Goal: Check status: Check status

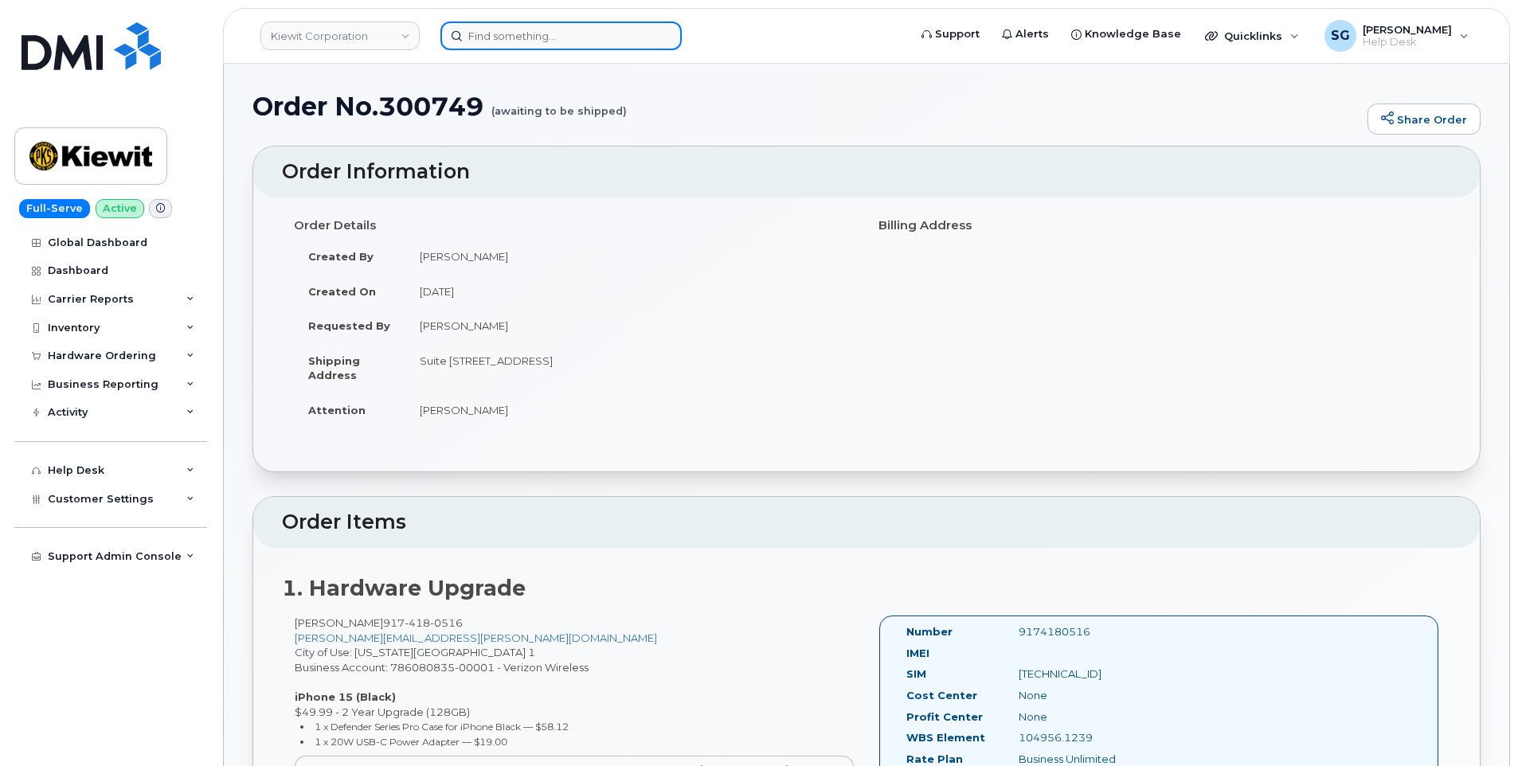
drag, startPoint x: 0, startPoint y: 0, endPoint x: 618, endPoint y: 45, distance: 619.5
click at [618, 45] on input at bounding box center [560, 35] width 241 height 29
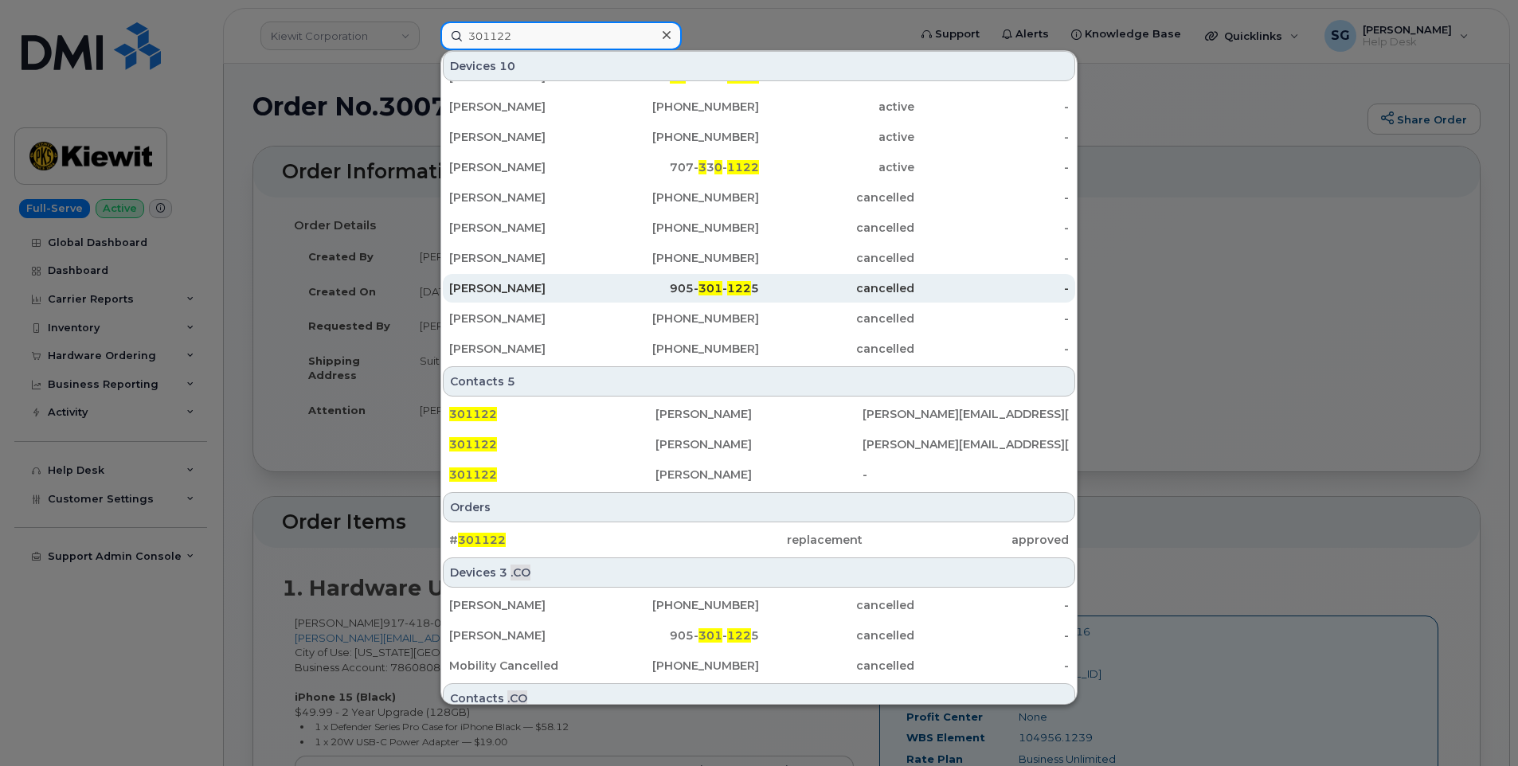
scroll to position [67, 0]
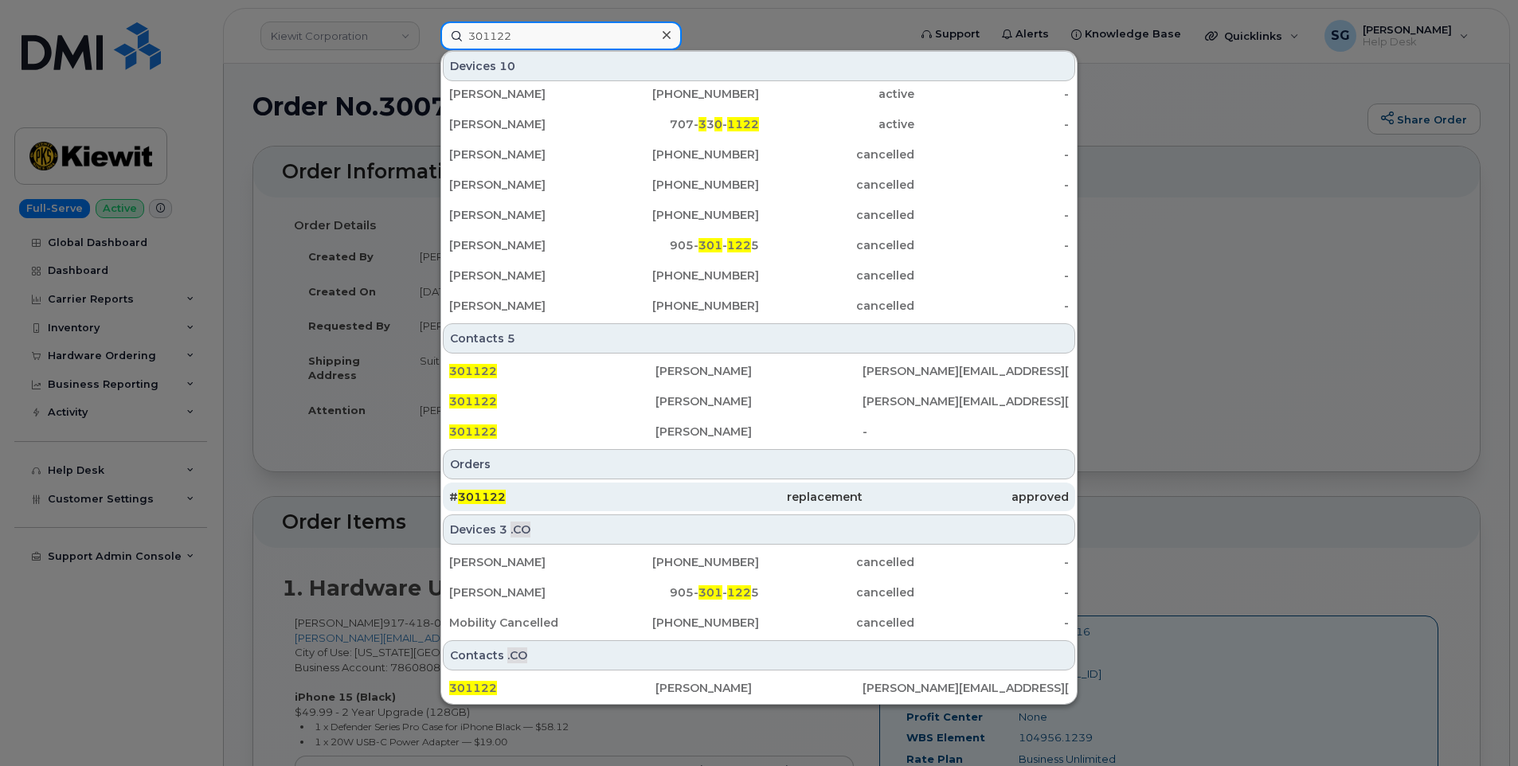
type input "301122"
click at [643, 509] on div "# 301122" at bounding box center [552, 497] width 206 height 29
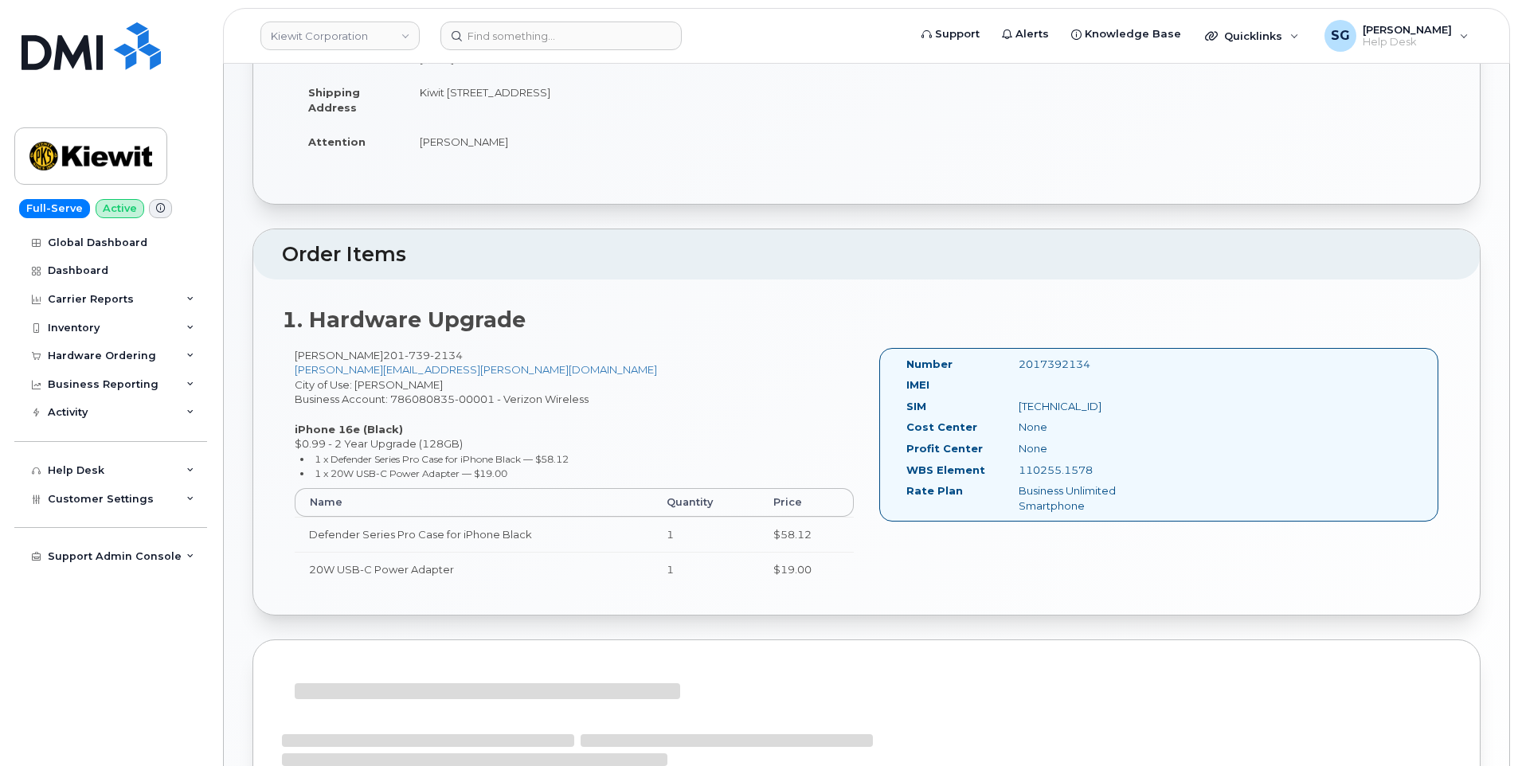
scroll to position [239, 0]
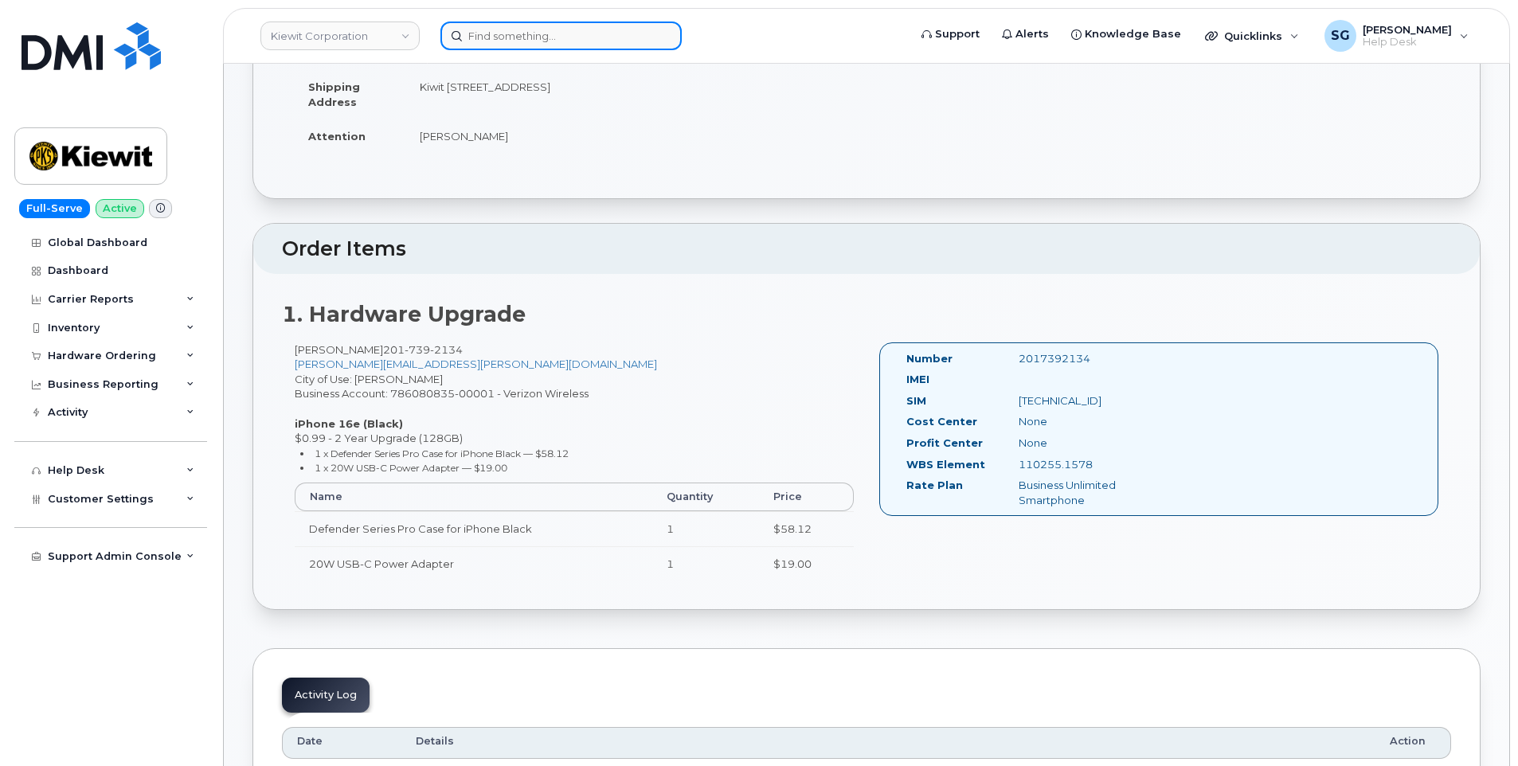
click at [568, 40] on input at bounding box center [560, 35] width 241 height 29
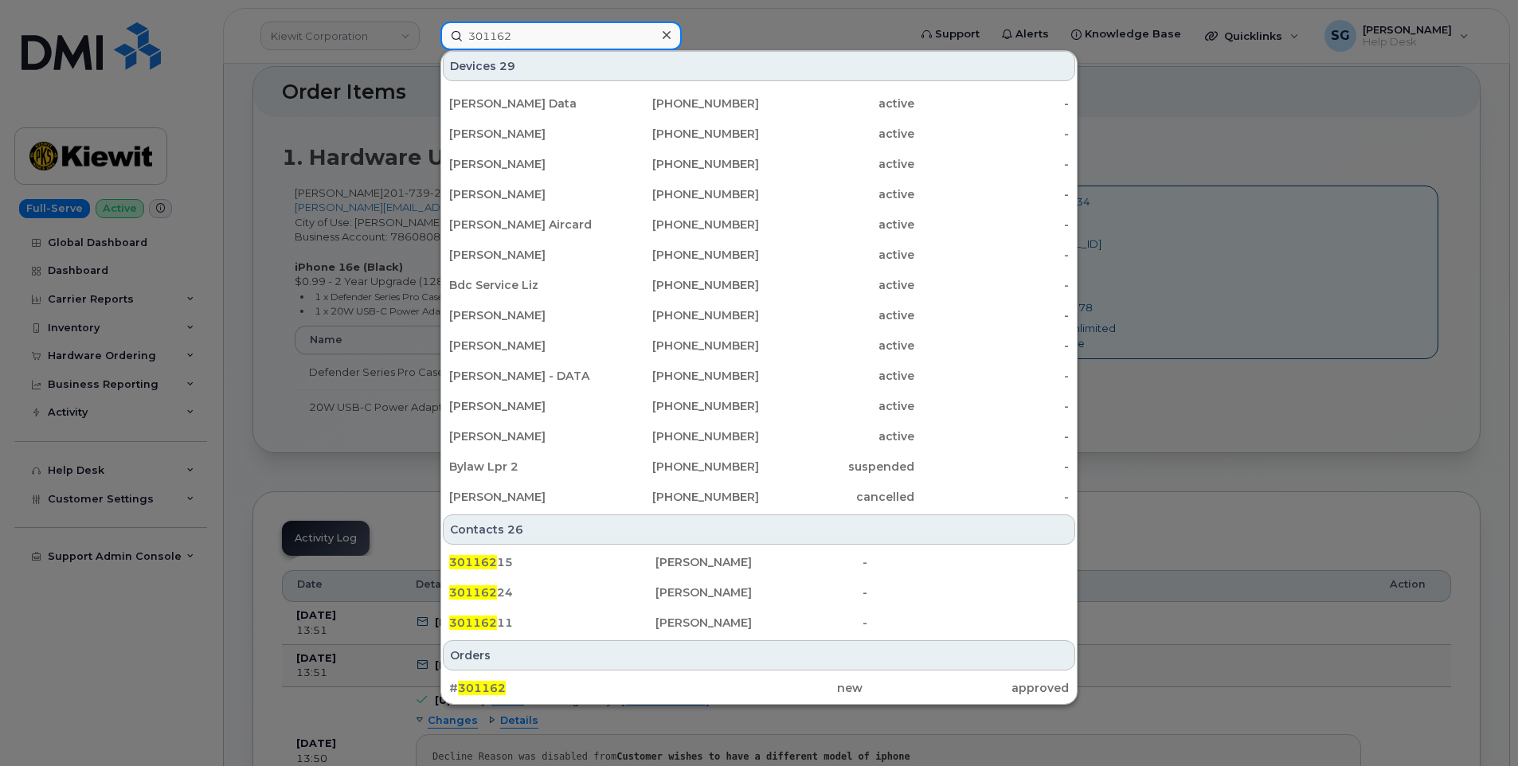
scroll to position [557, 0]
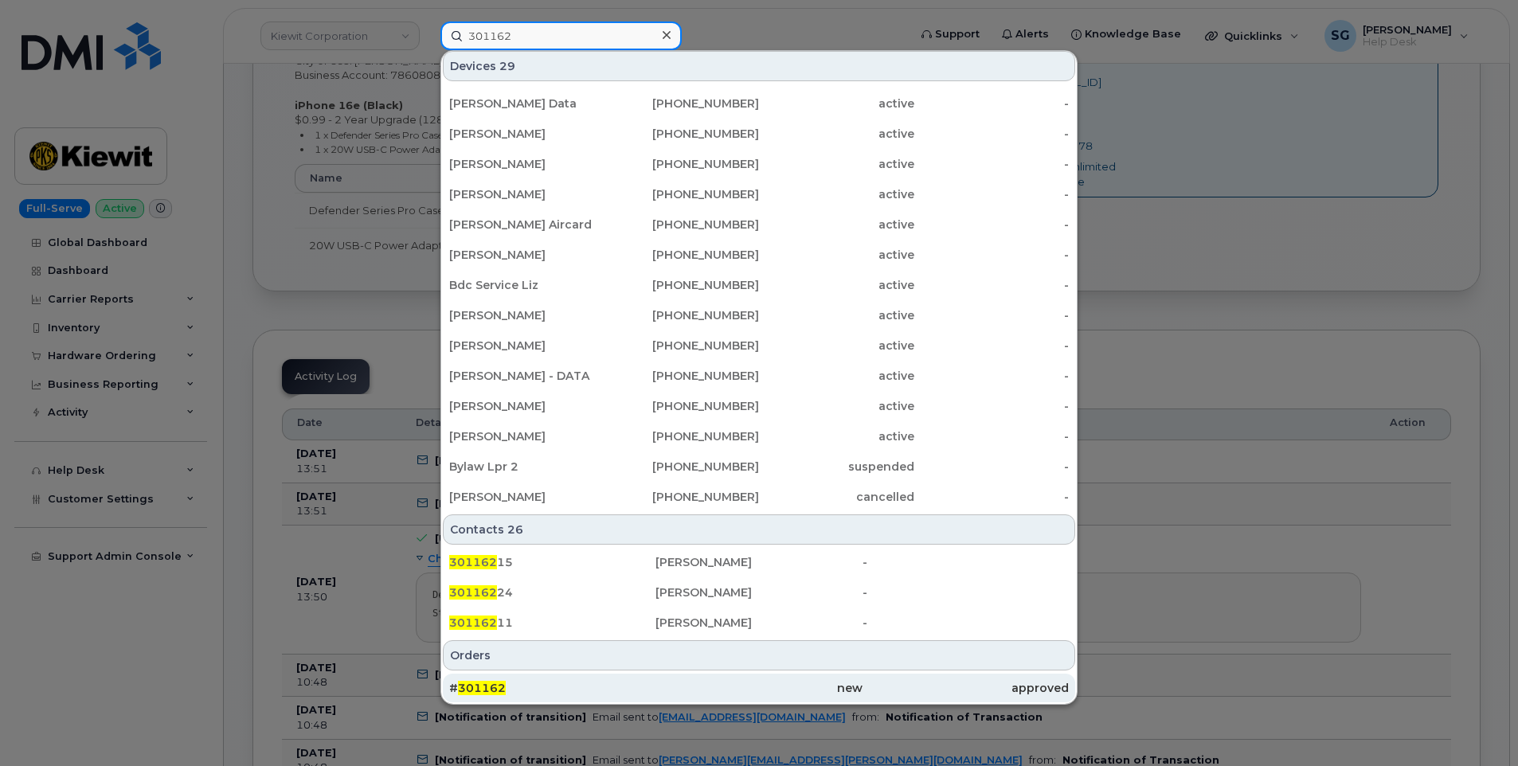
type input "301162"
click at [600, 688] on div "# 301162" at bounding box center [552, 688] width 206 height 16
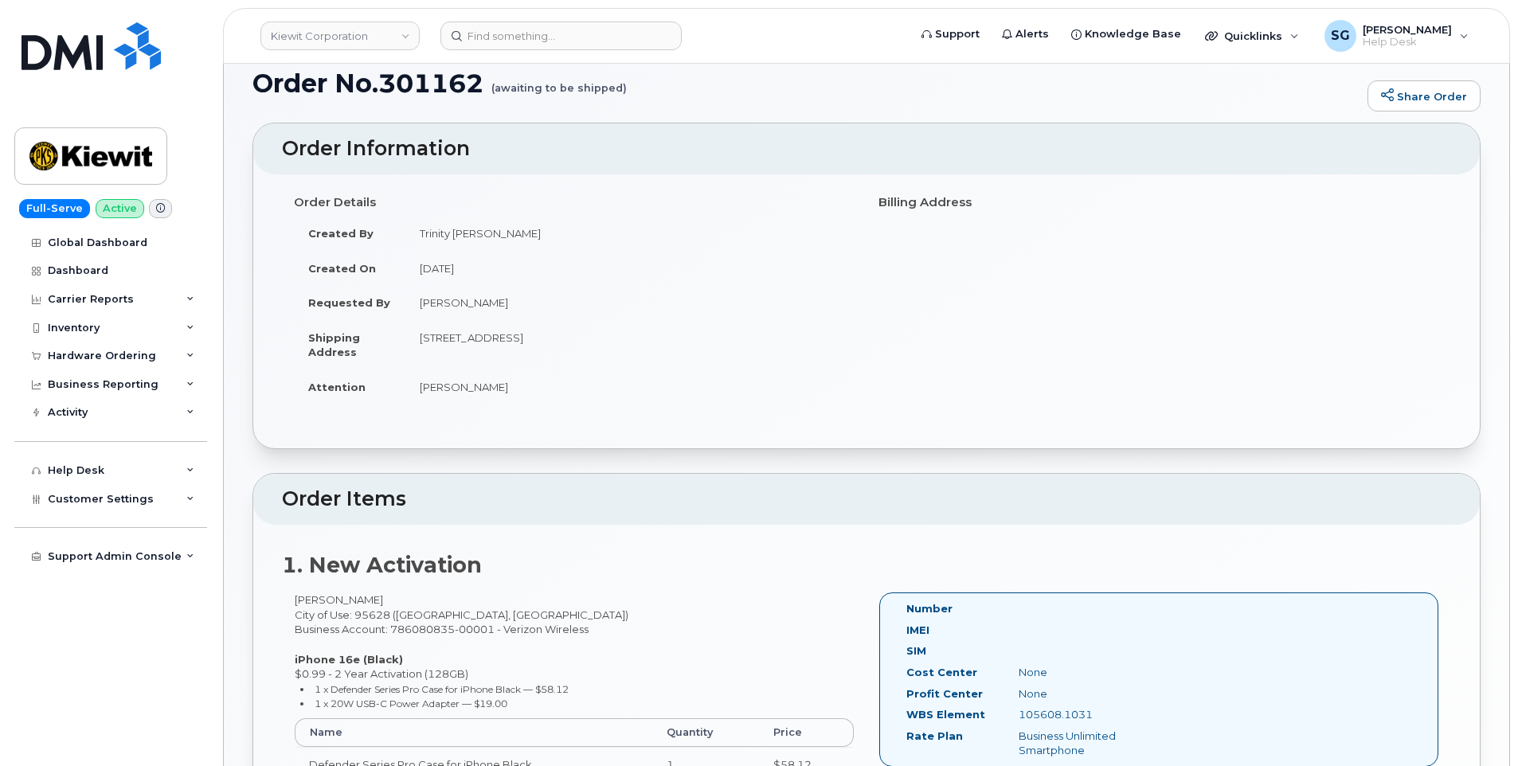
scroll to position [398, 0]
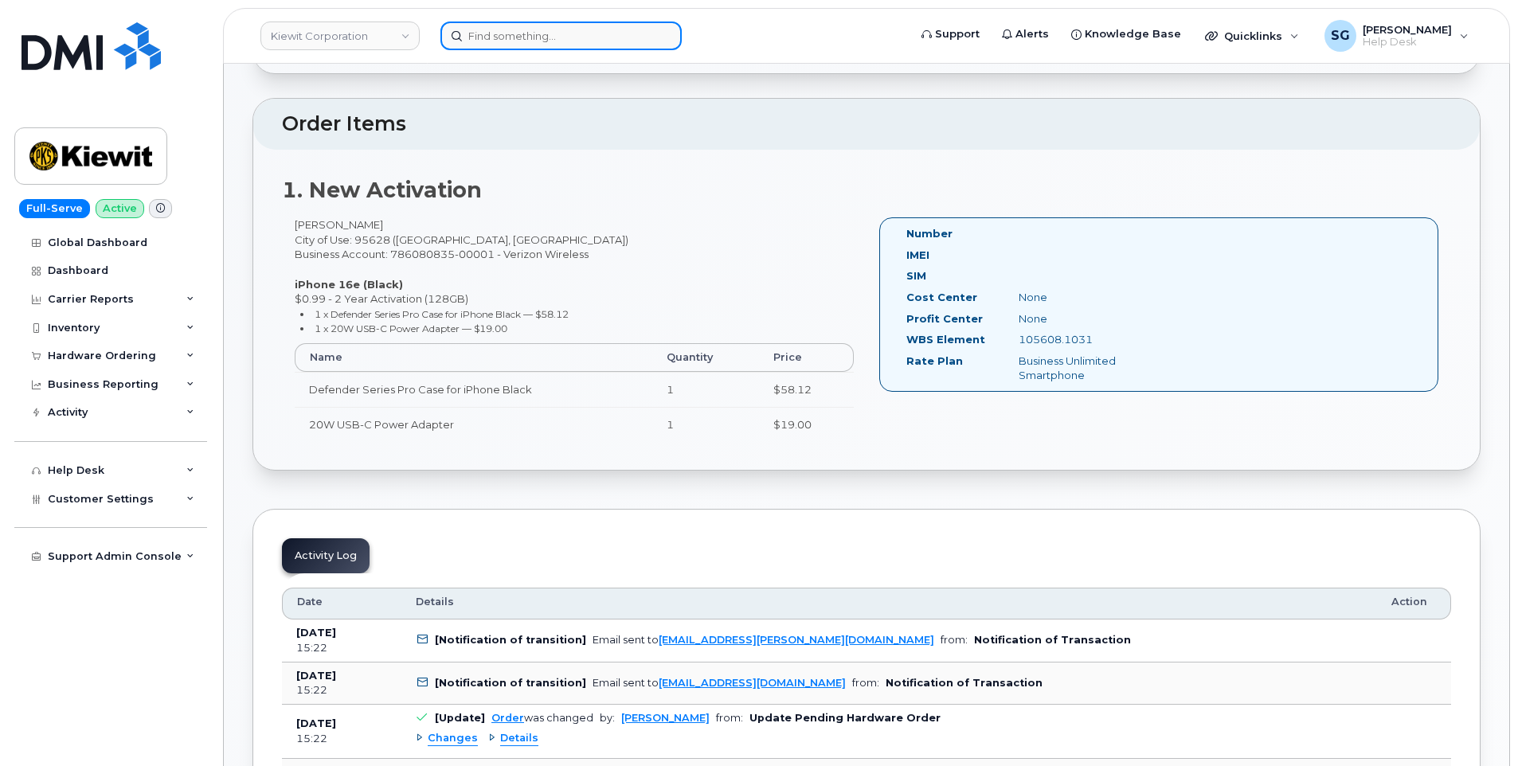
click at [612, 34] on input at bounding box center [560, 35] width 241 height 29
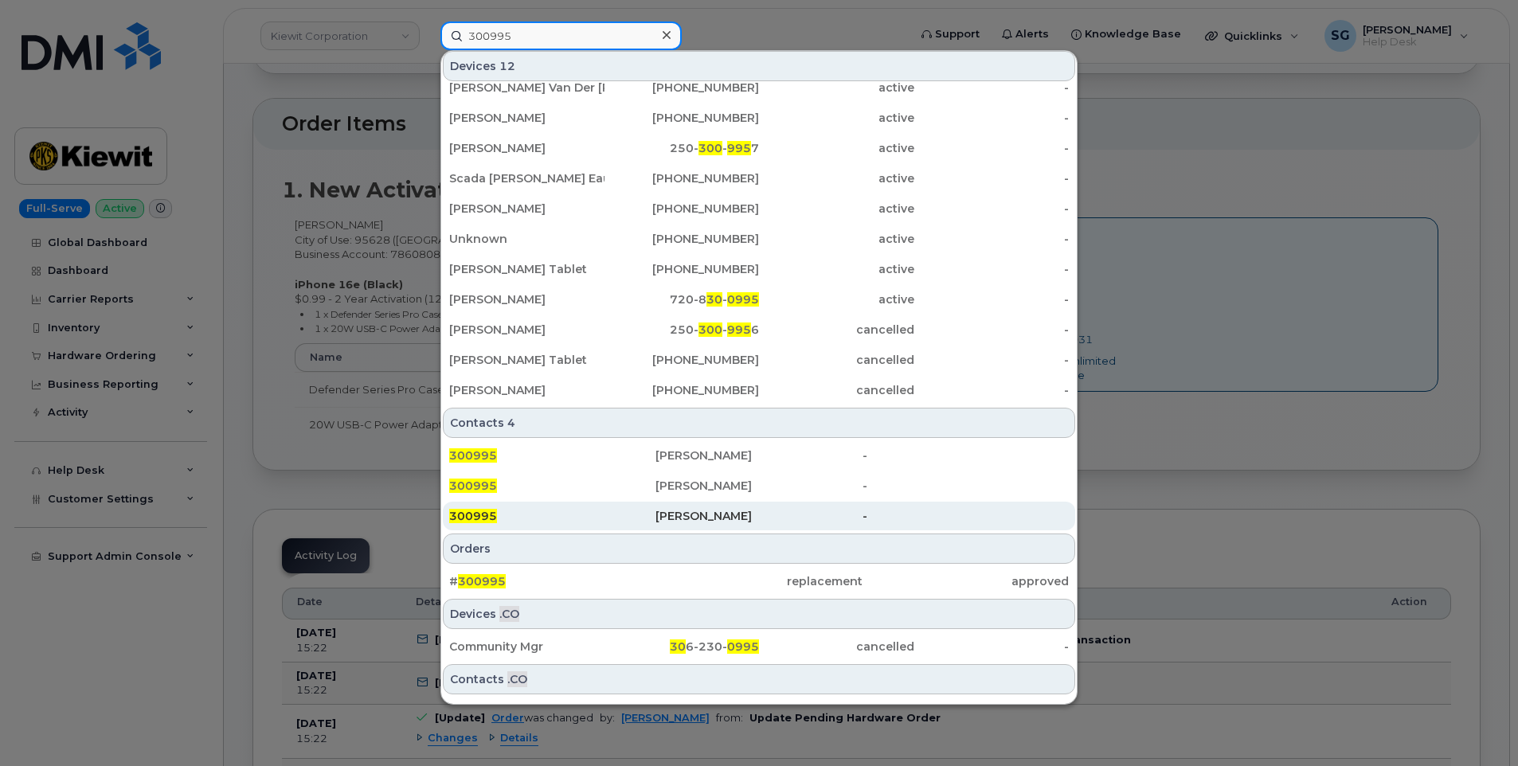
scroll to position [67, 0]
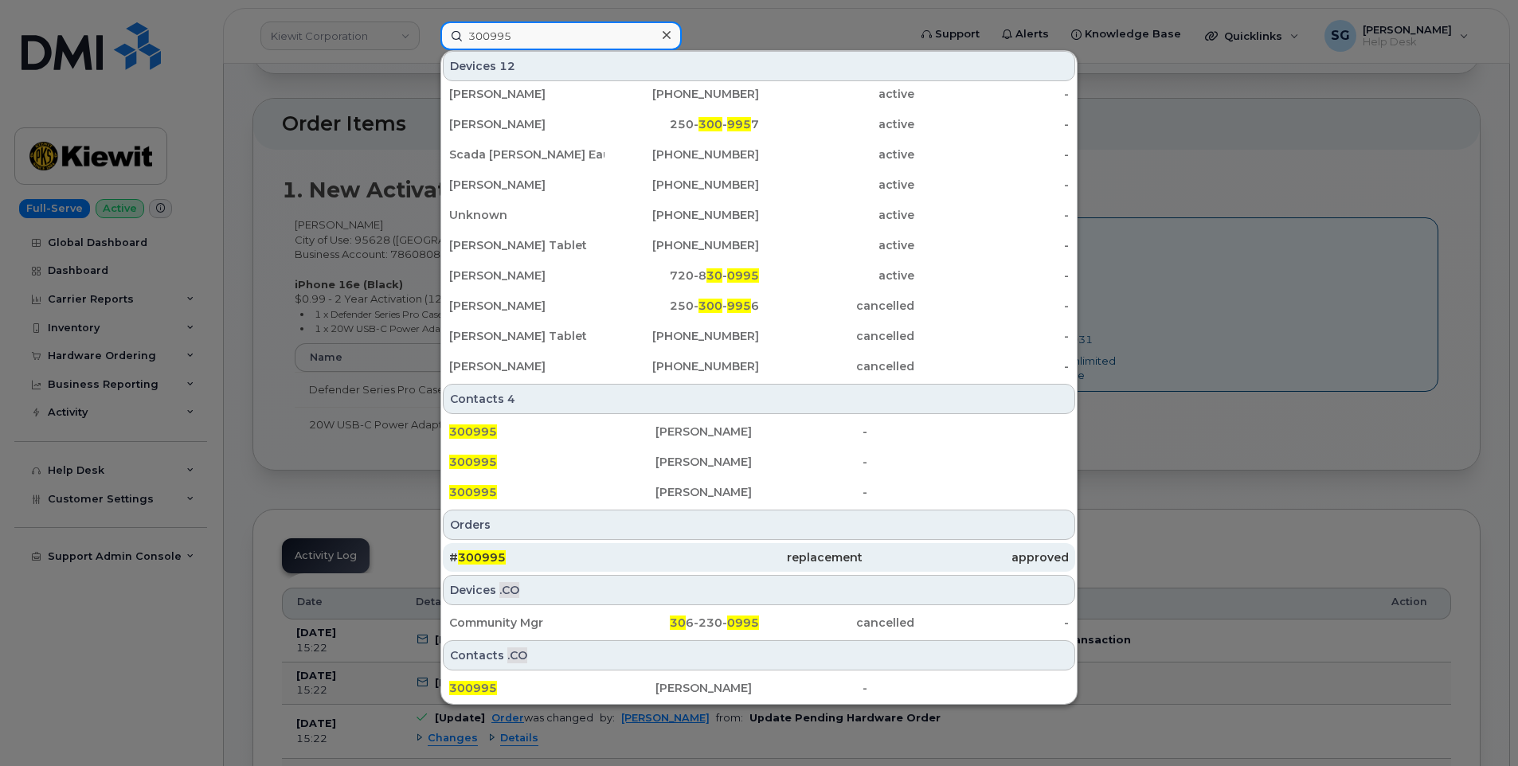
type input "300995"
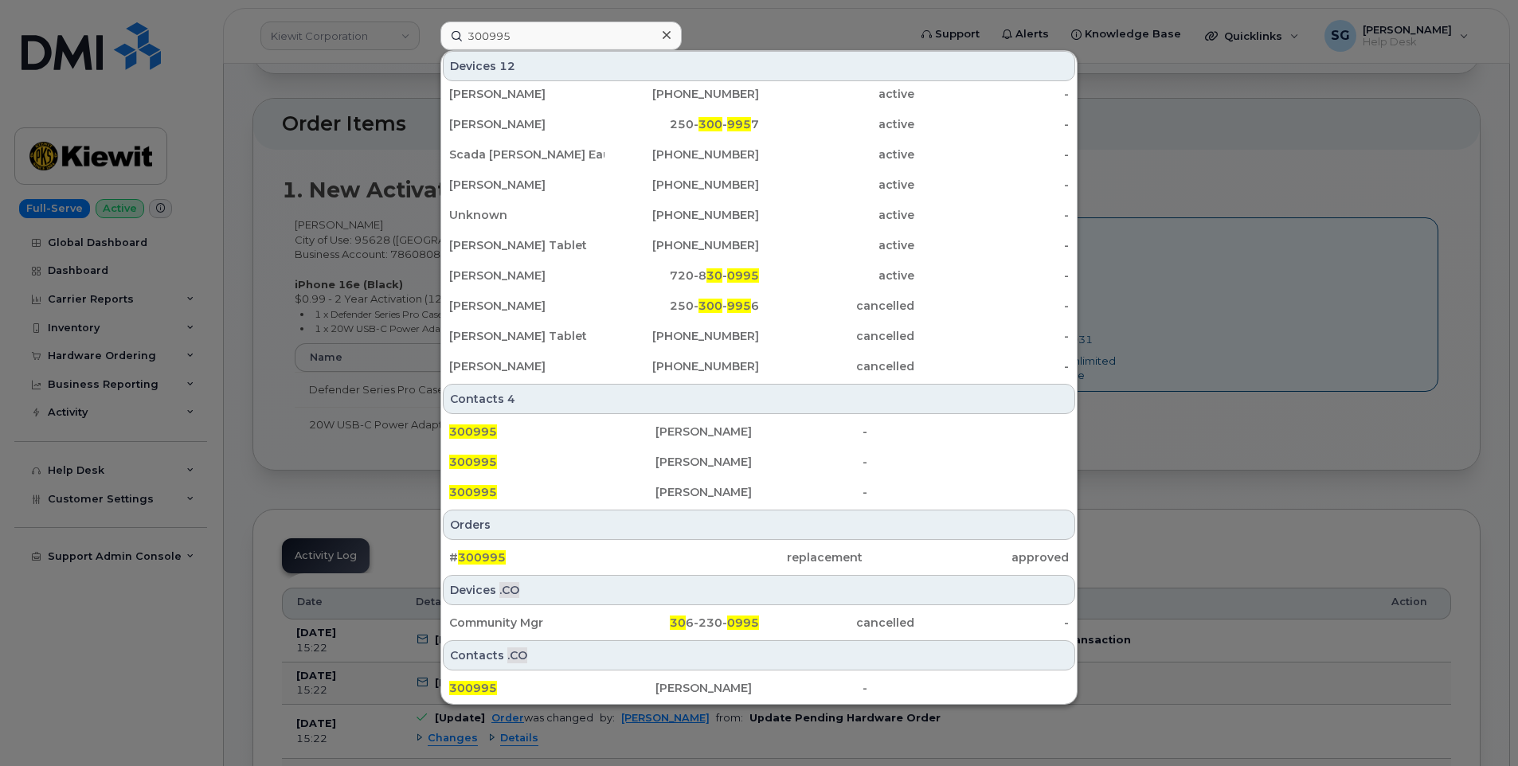
click at [732, 544] on div "replacement" at bounding box center [758, 557] width 206 height 29
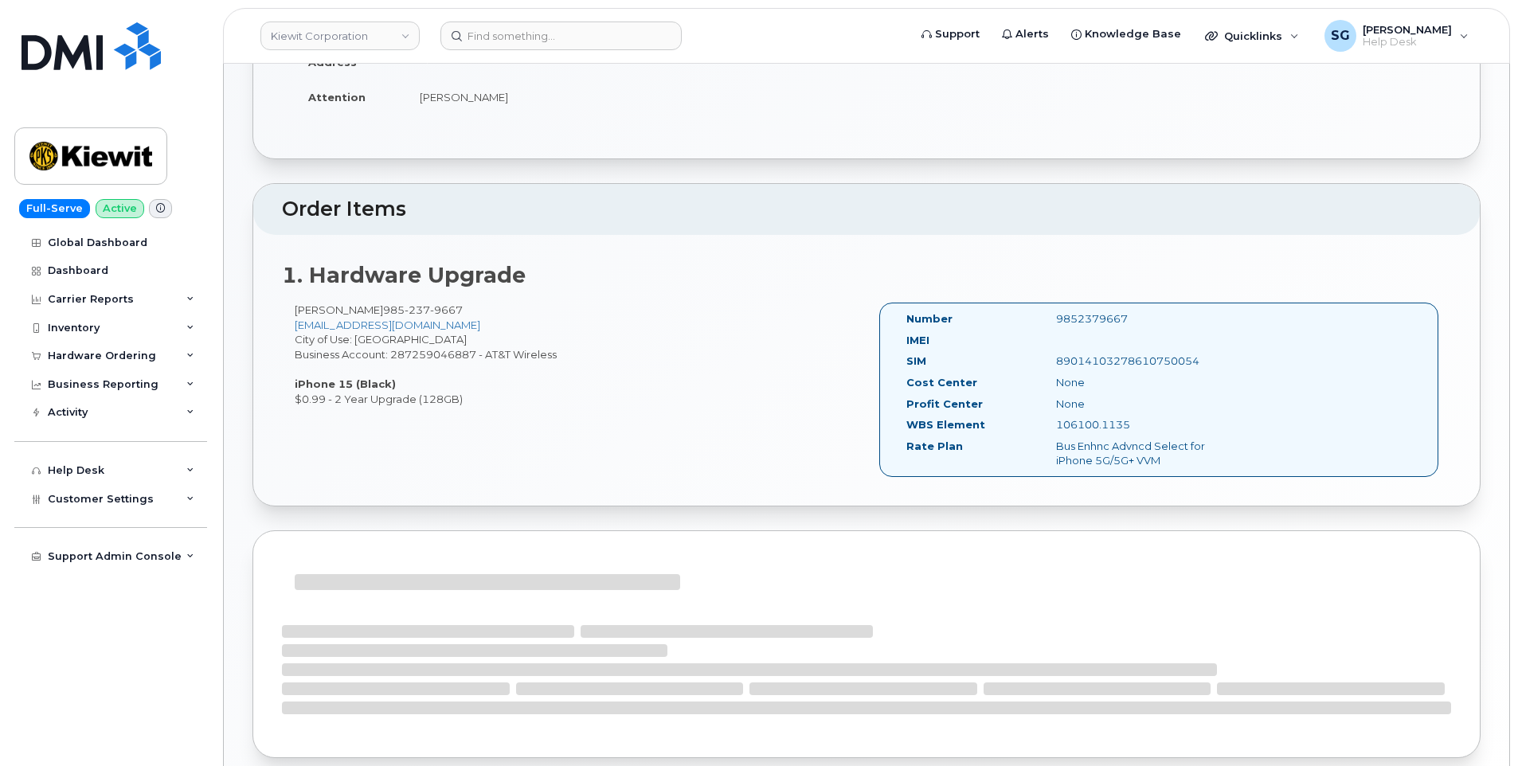
scroll to position [318, 0]
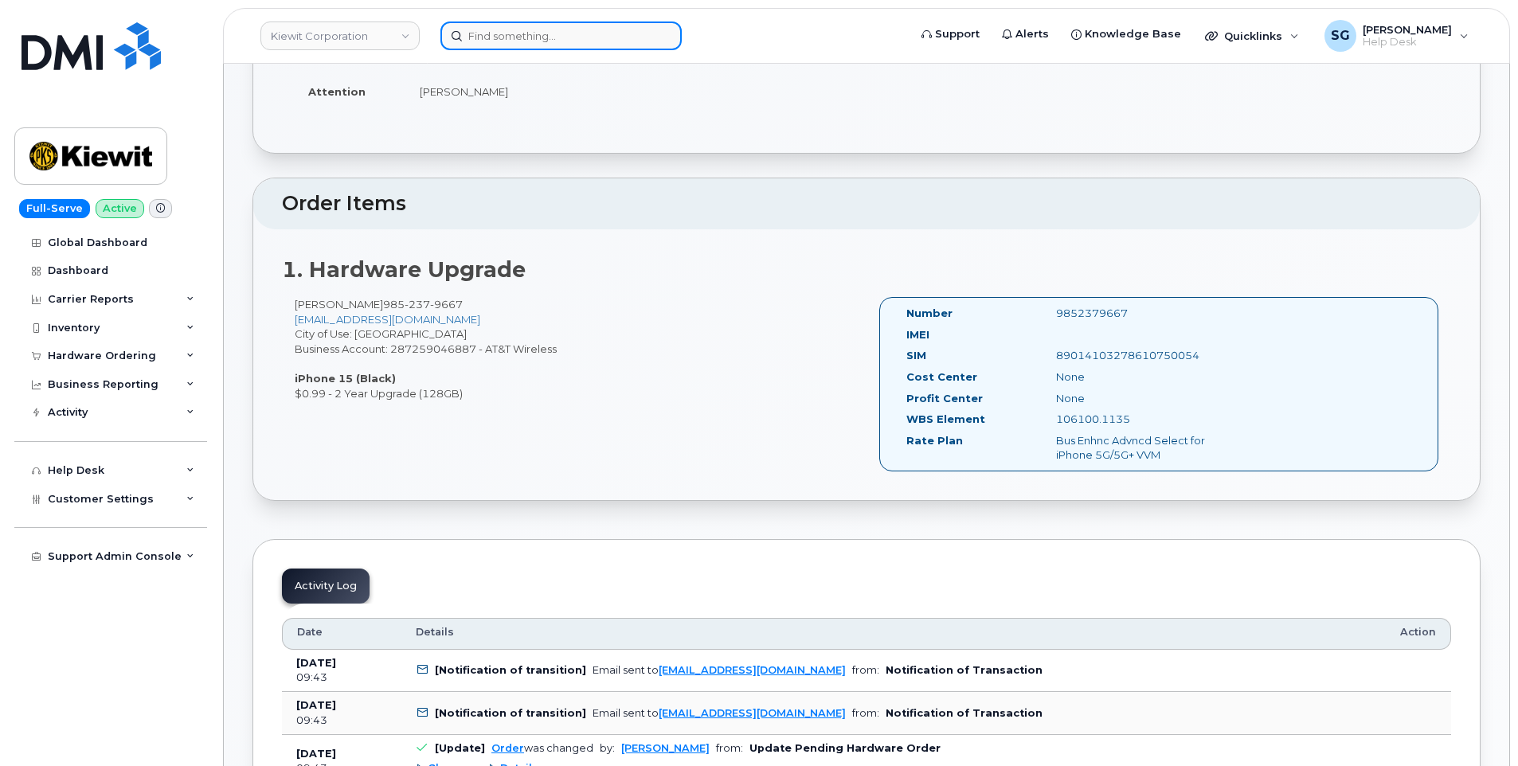
click at [555, 40] on input at bounding box center [560, 35] width 241 height 29
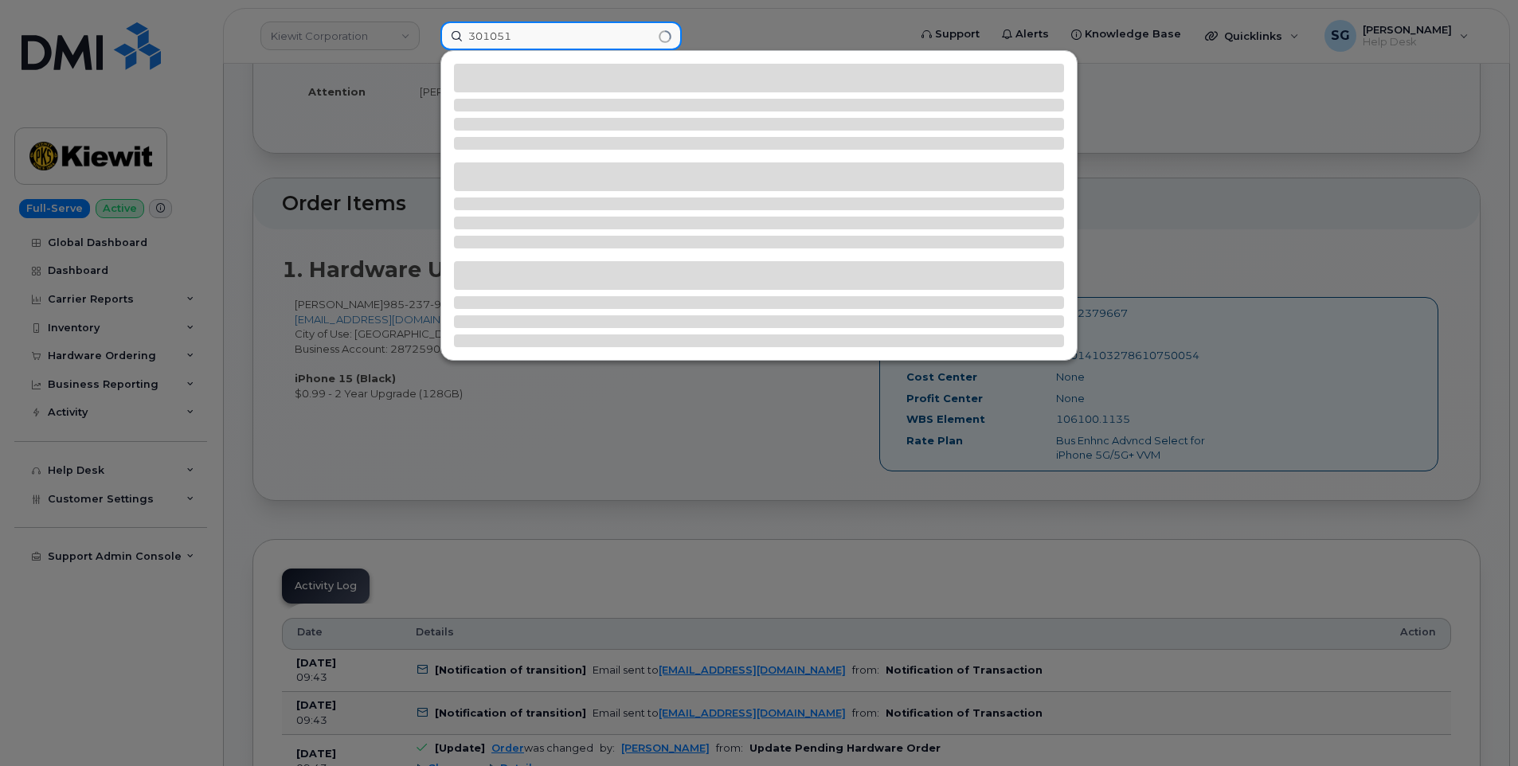
type input "301051"
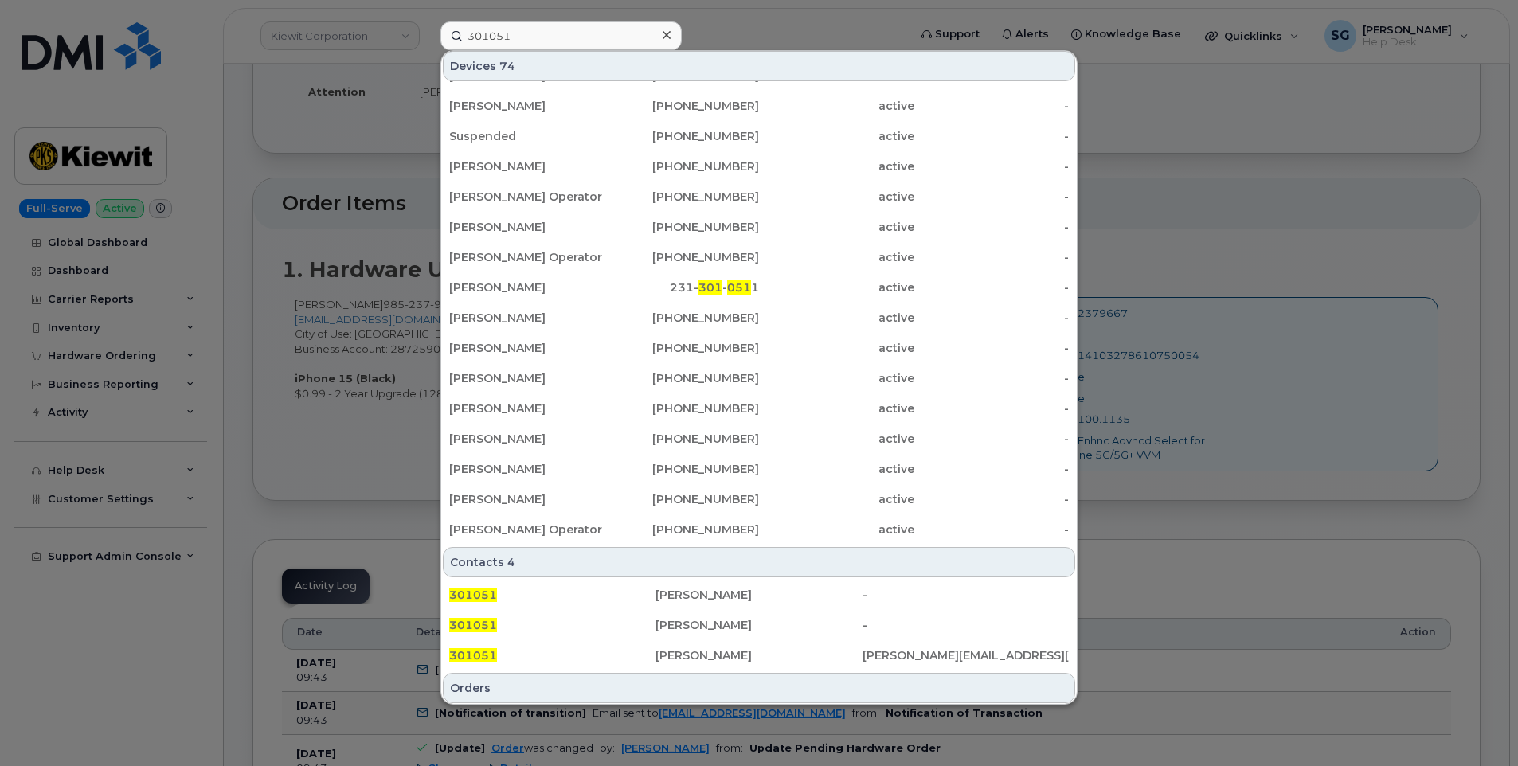
scroll to position [369, 0]
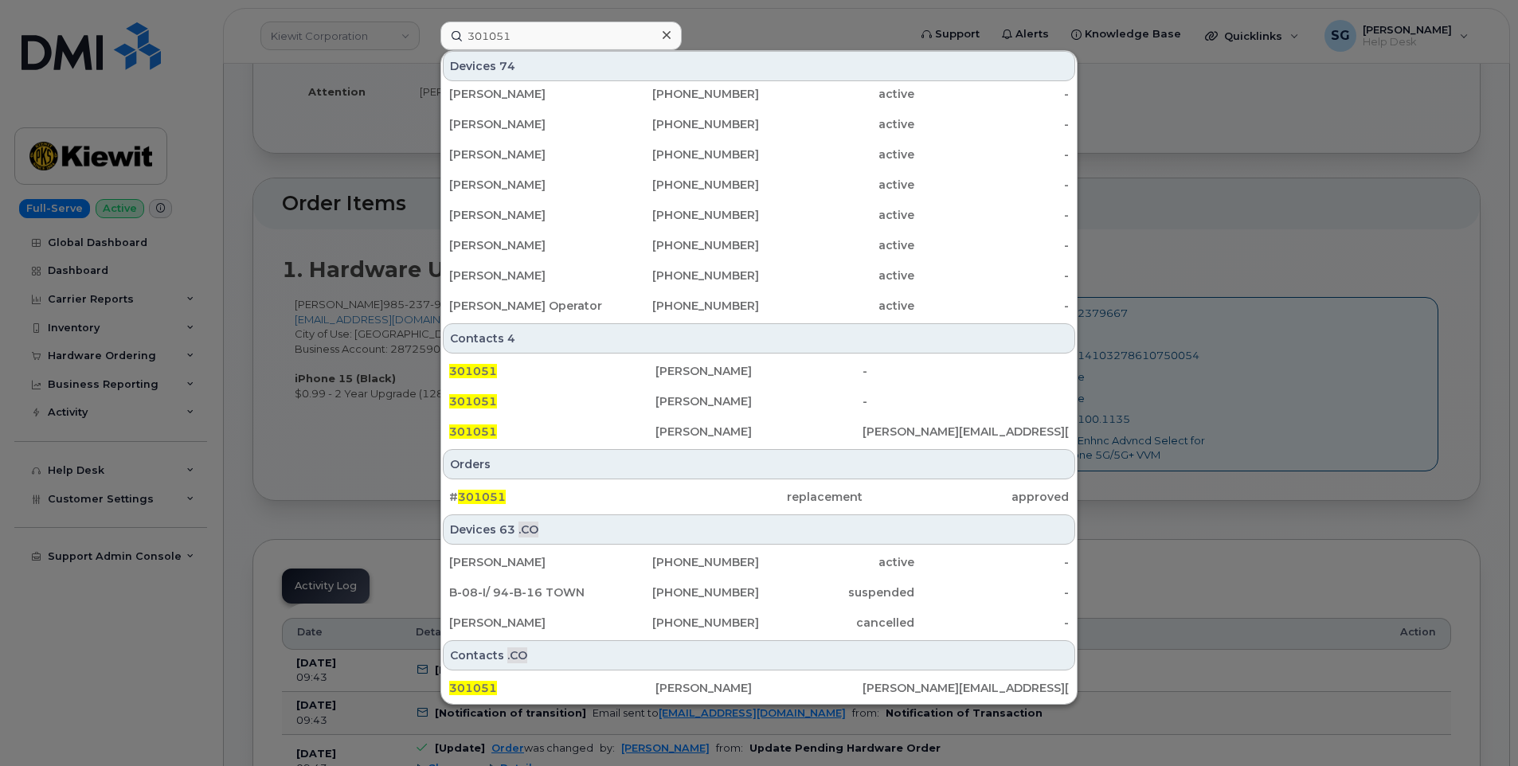
drag, startPoint x: 617, startPoint y: 489, endPoint x: 1092, endPoint y: 508, distance: 475.7
click at [617, 489] on div "# 301051" at bounding box center [552, 497] width 206 height 29
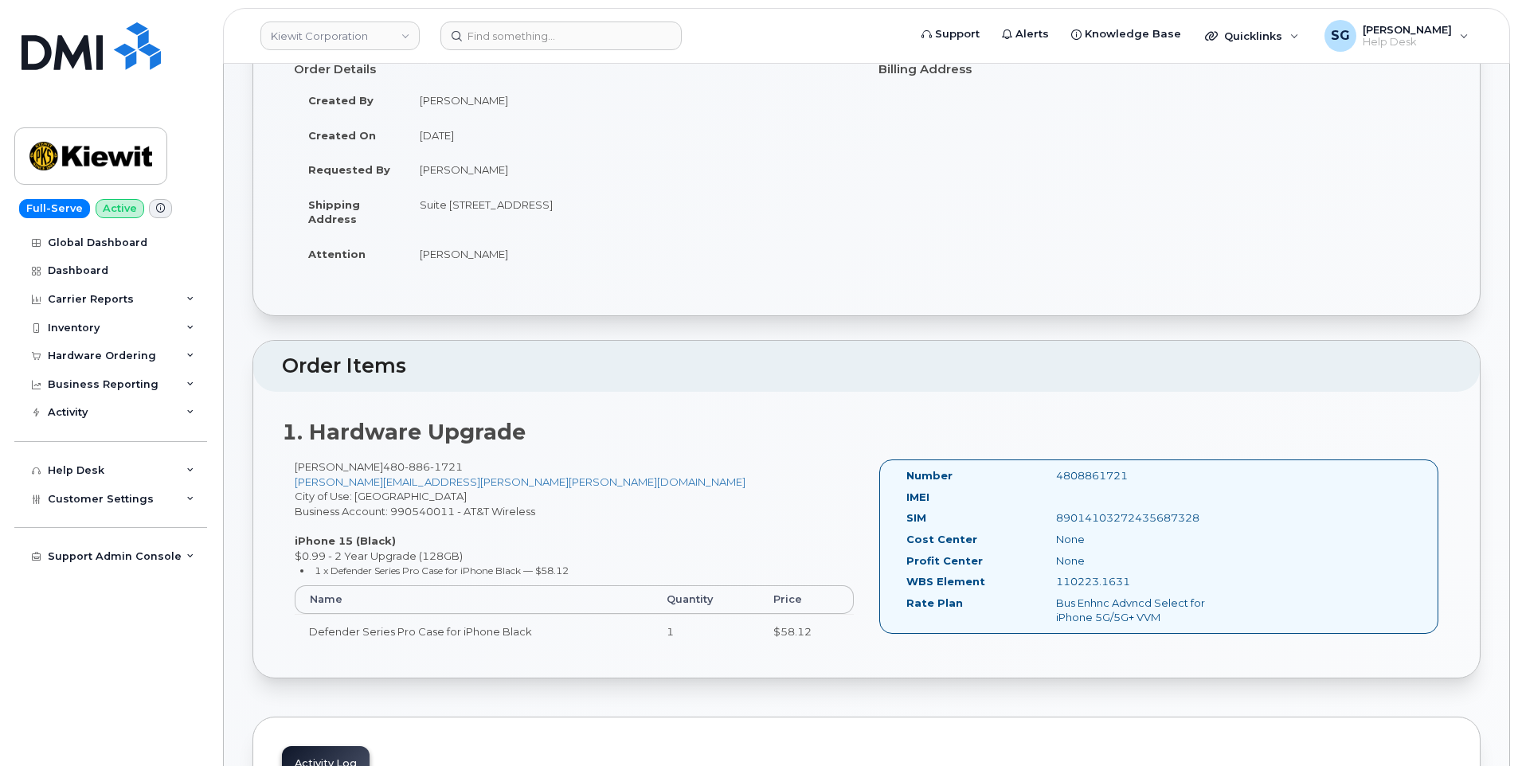
scroll to position [159, 0]
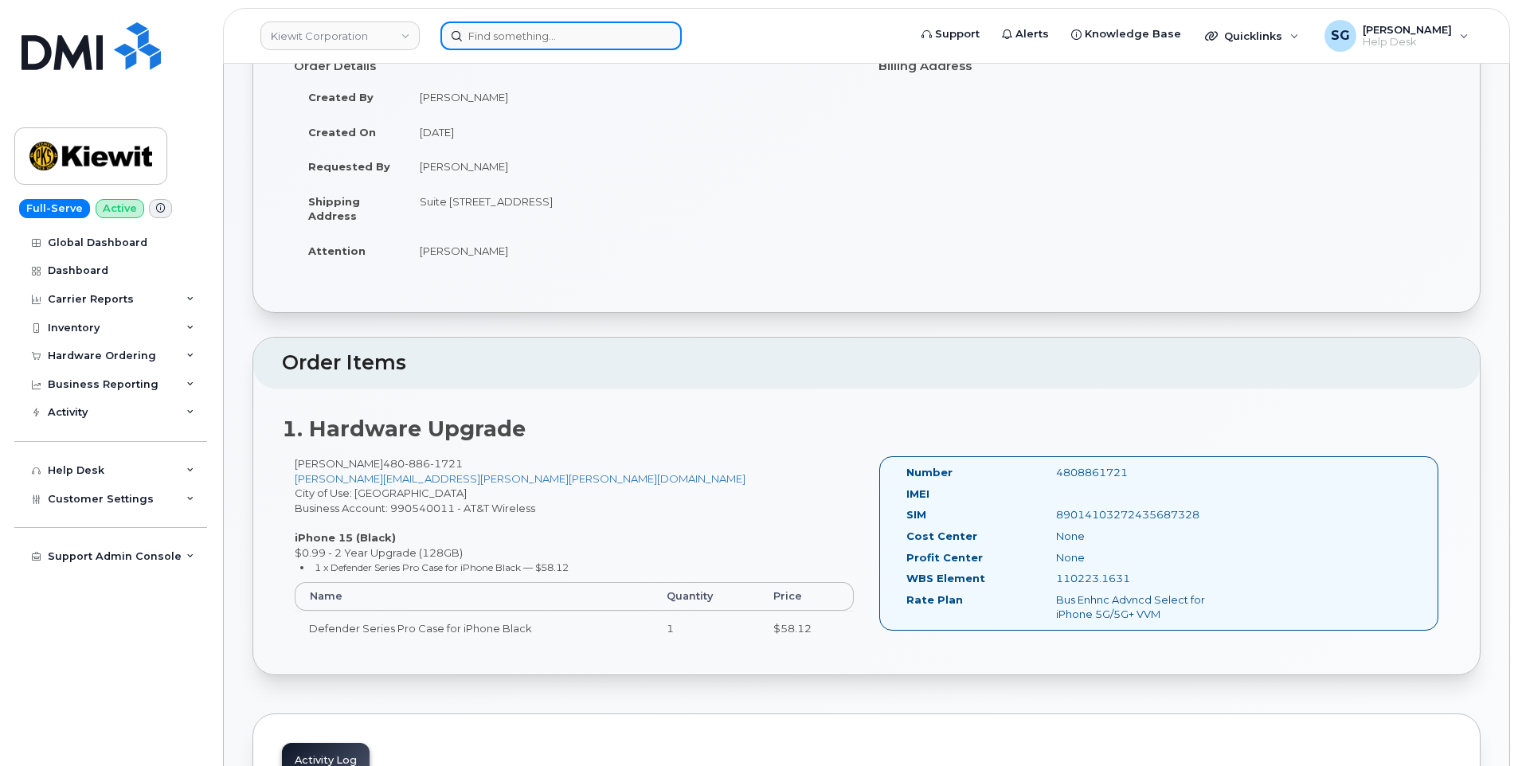
click at [561, 25] on input at bounding box center [560, 35] width 241 height 29
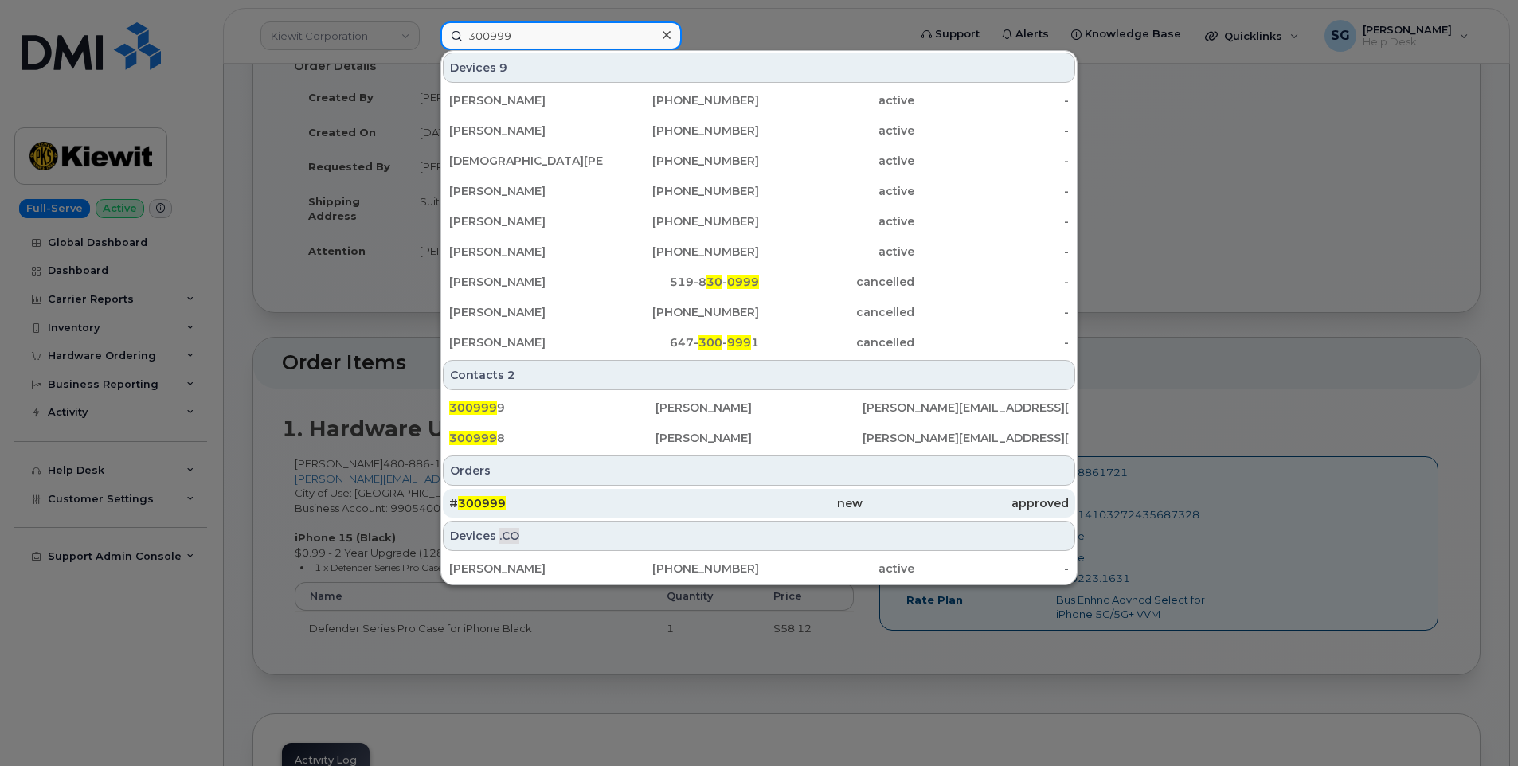
type input "300999"
click at [613, 510] on div "# 300999" at bounding box center [552, 503] width 206 height 16
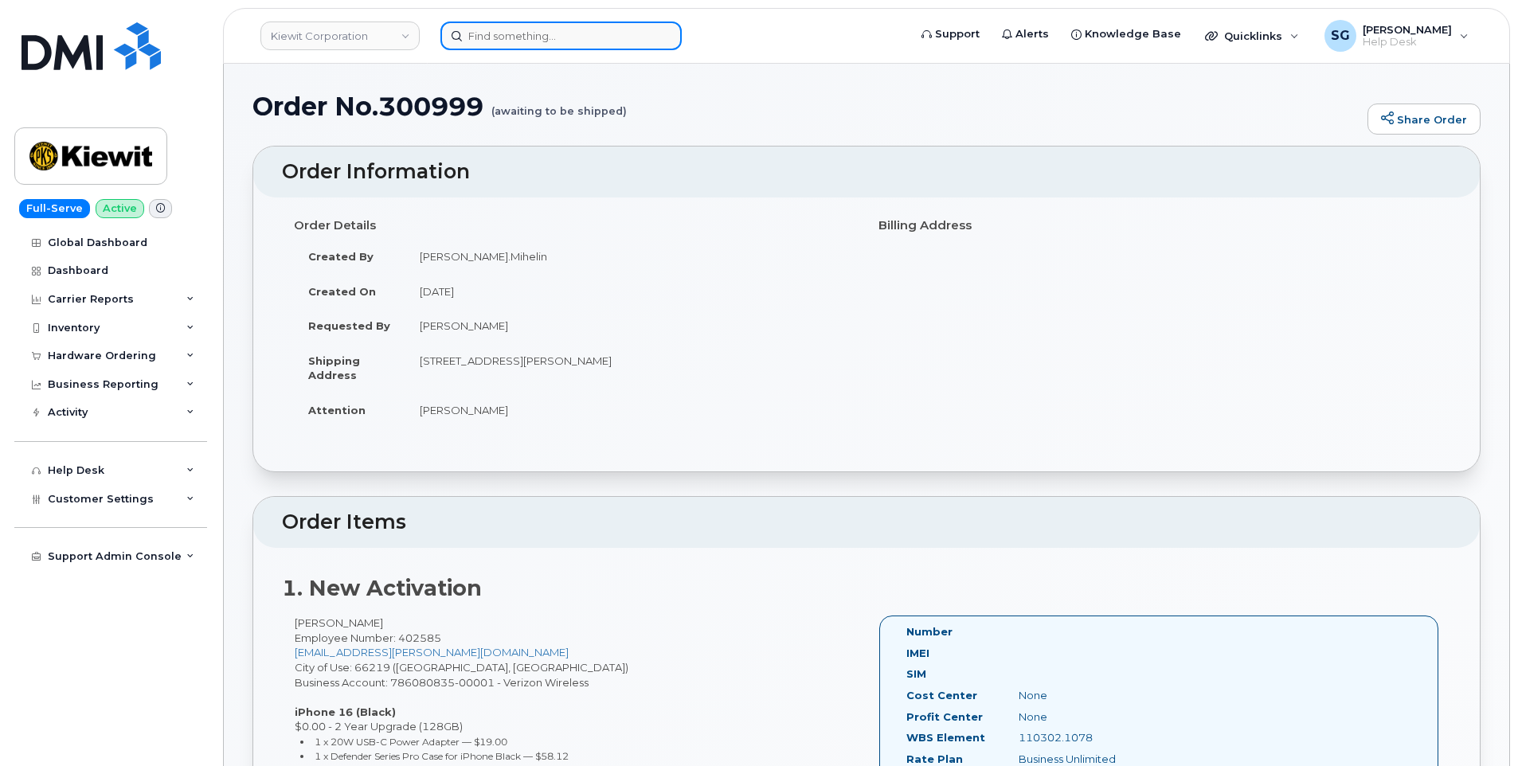
click at [611, 42] on input at bounding box center [560, 35] width 241 height 29
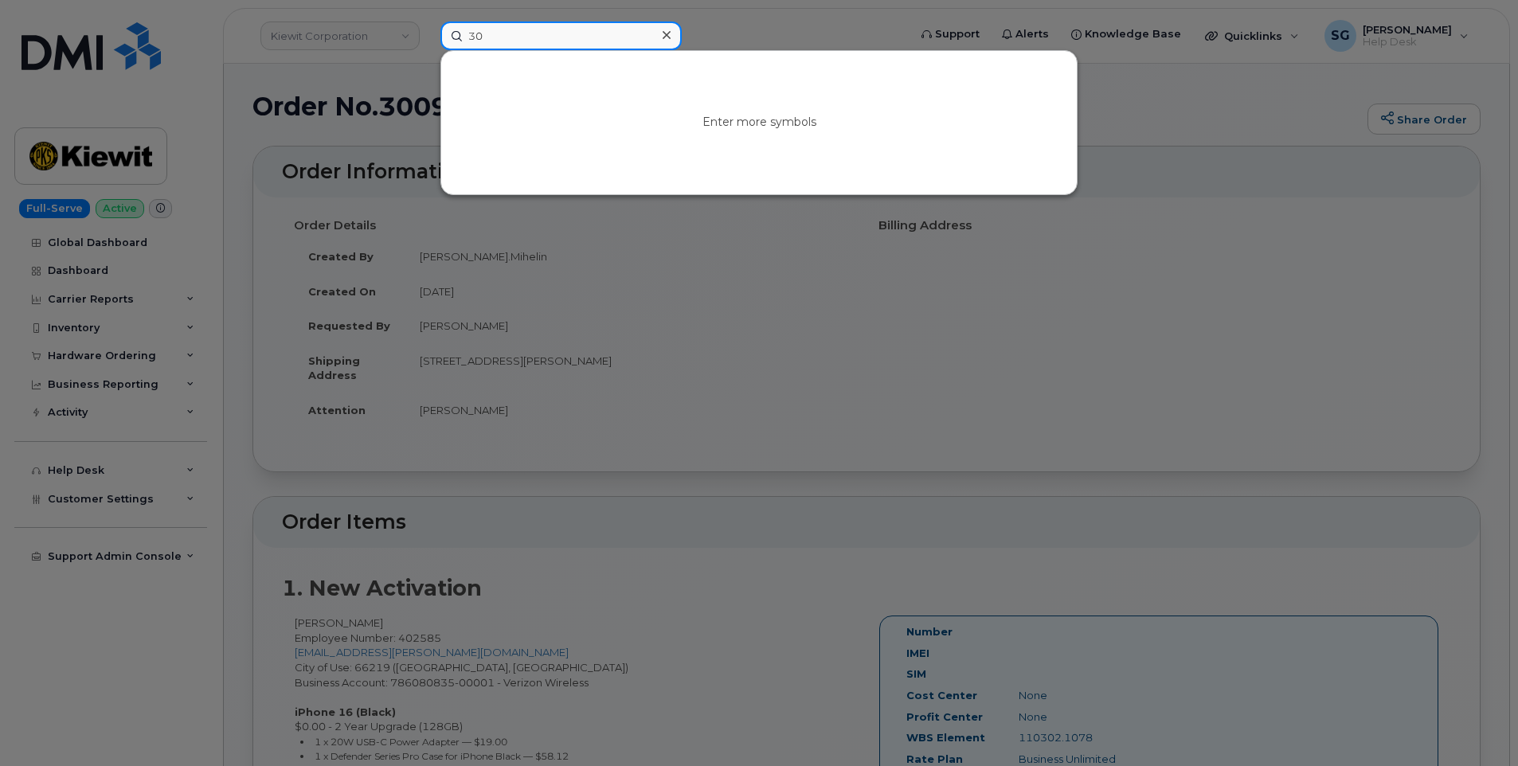
click at [514, 45] on input "30" at bounding box center [560, 35] width 241 height 29
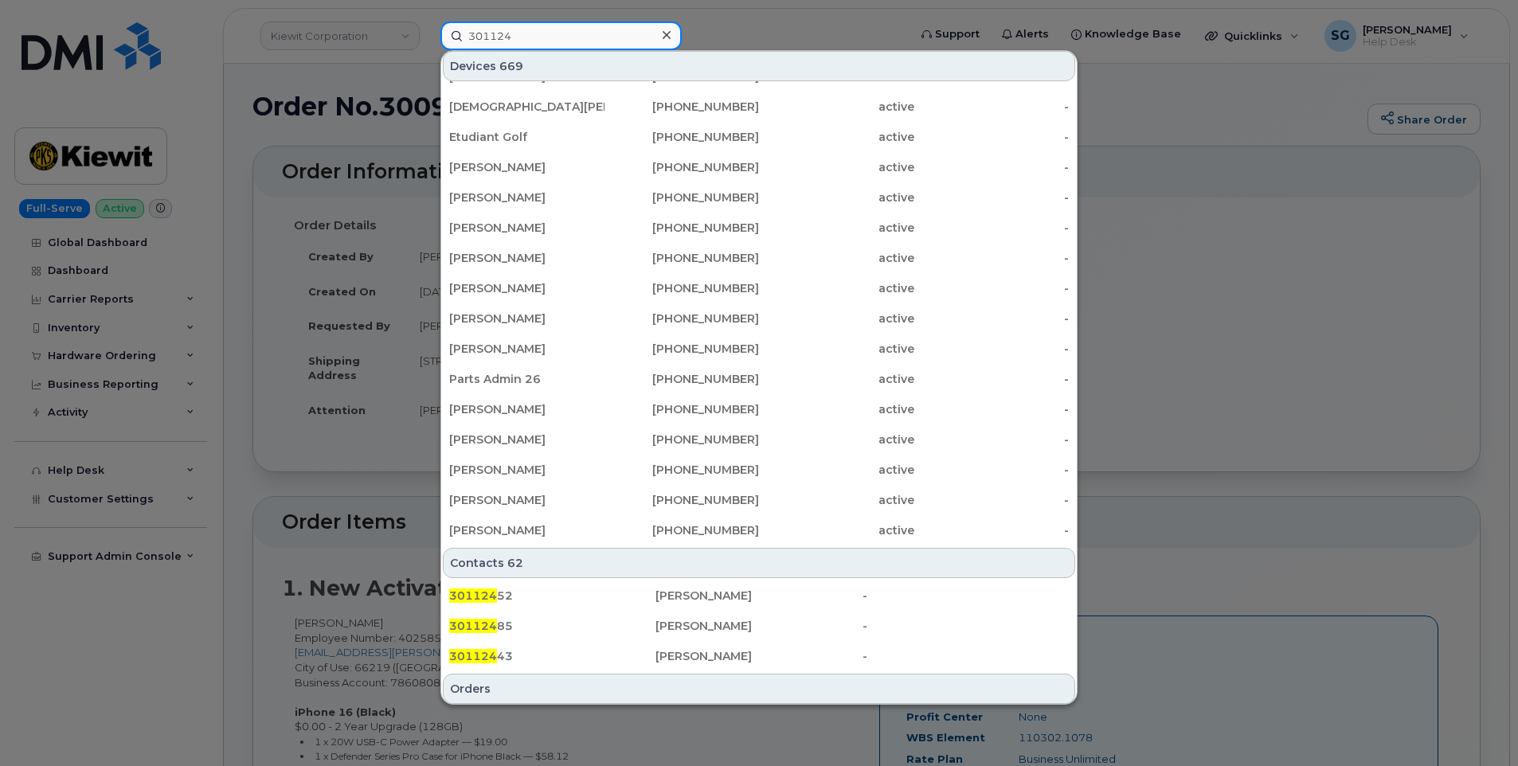
scroll to position [318, 0]
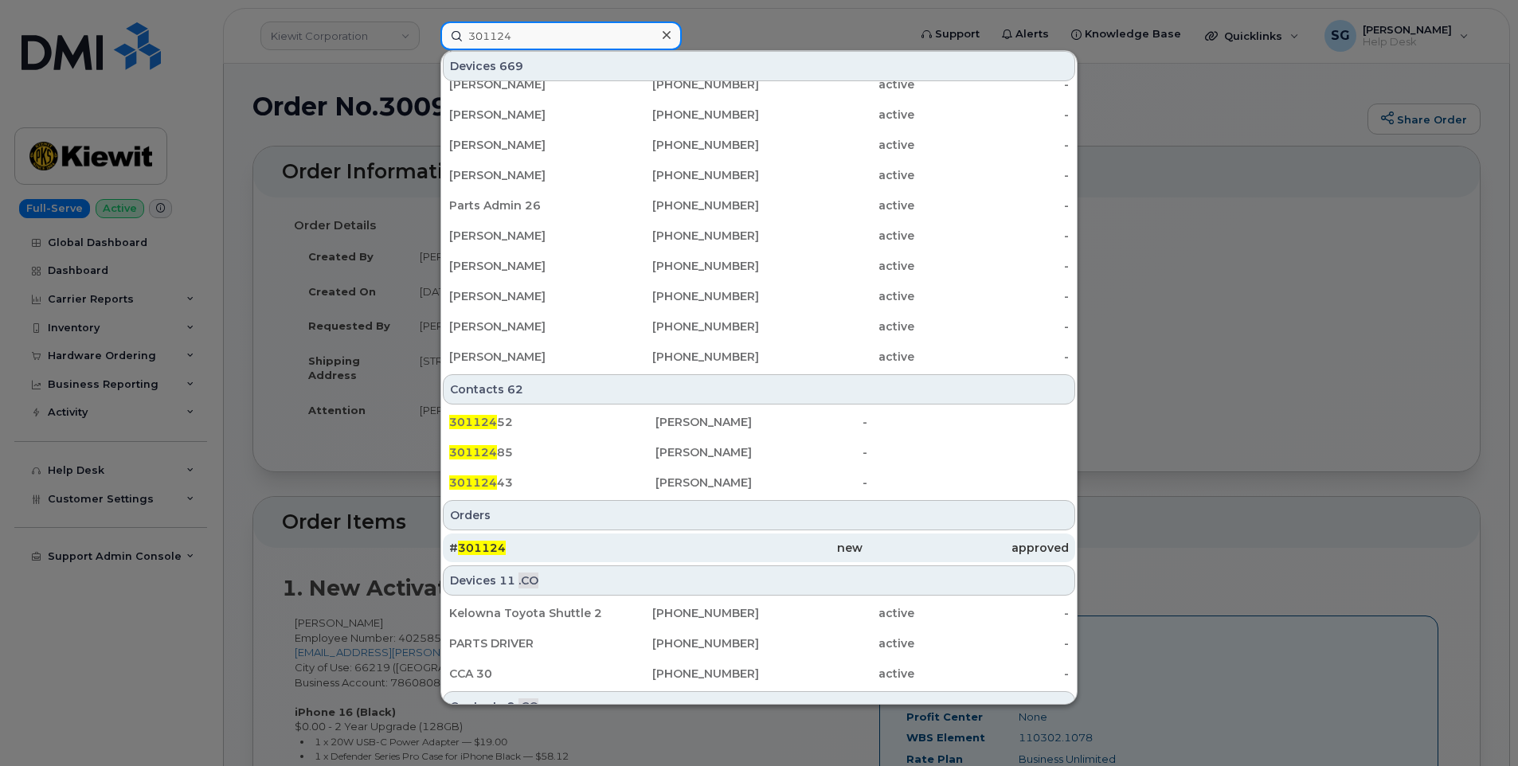
type input "301124"
click at [552, 537] on div "# 301124" at bounding box center [552, 547] width 206 height 29
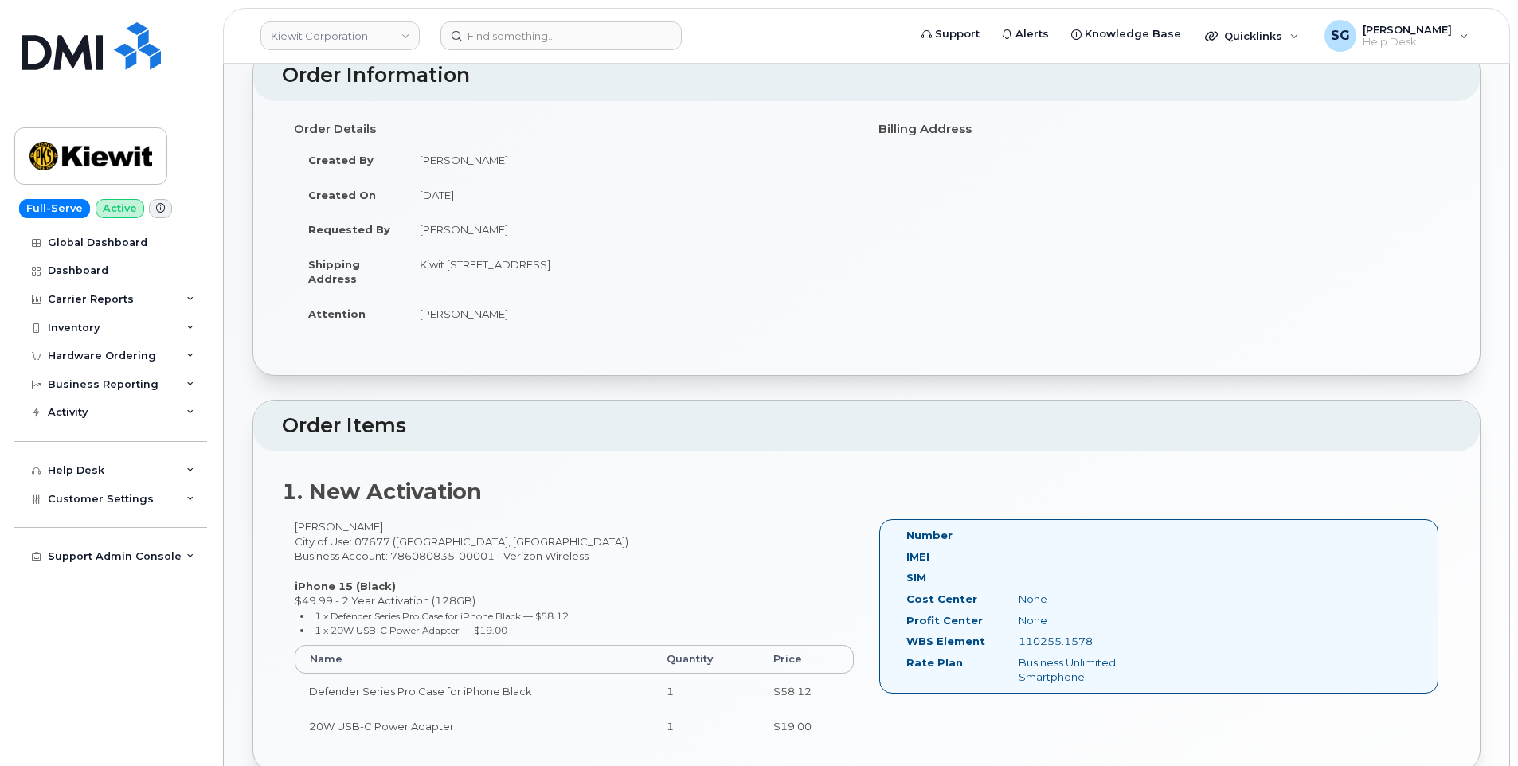
scroll to position [398, 0]
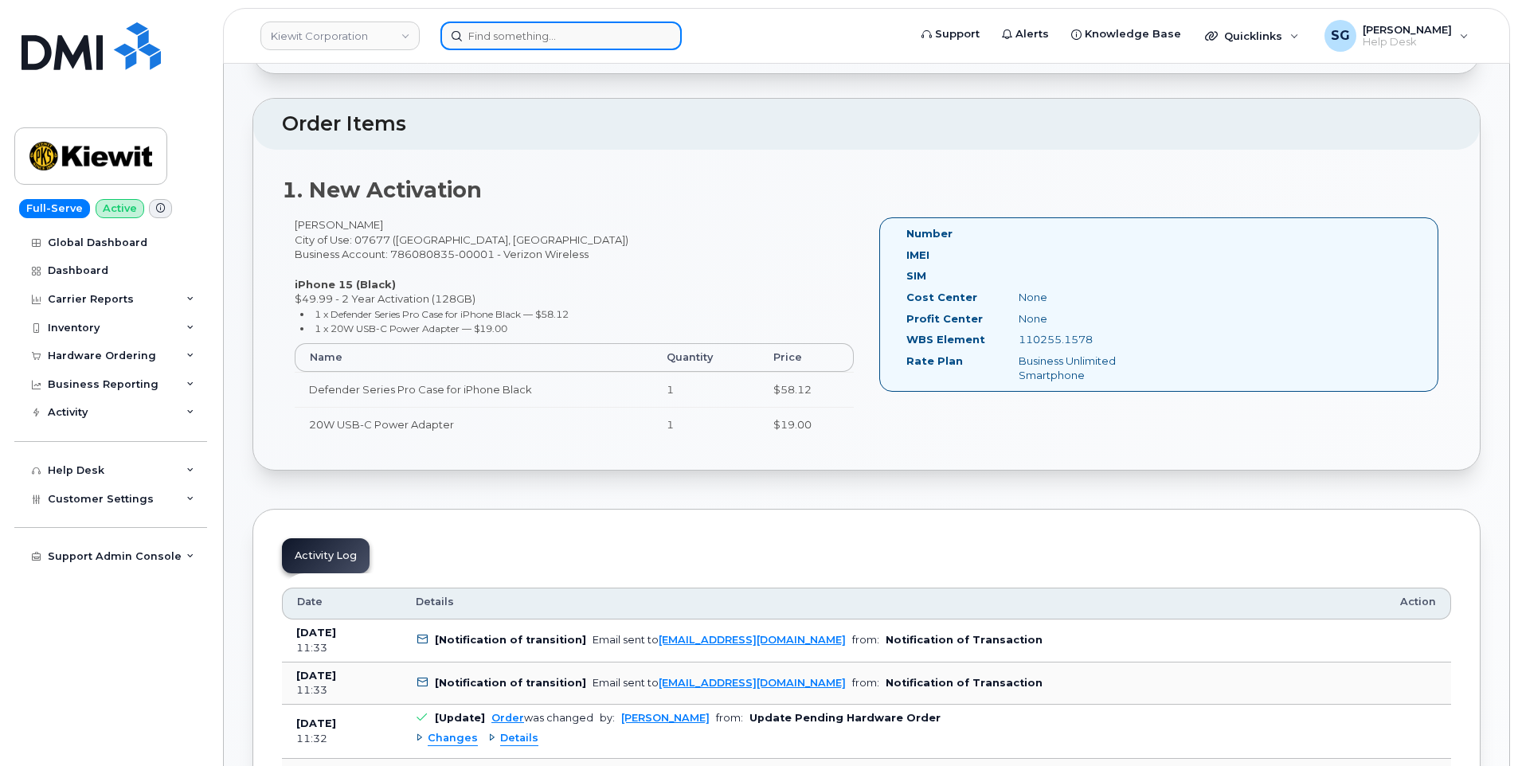
click at [575, 33] on input at bounding box center [560, 35] width 241 height 29
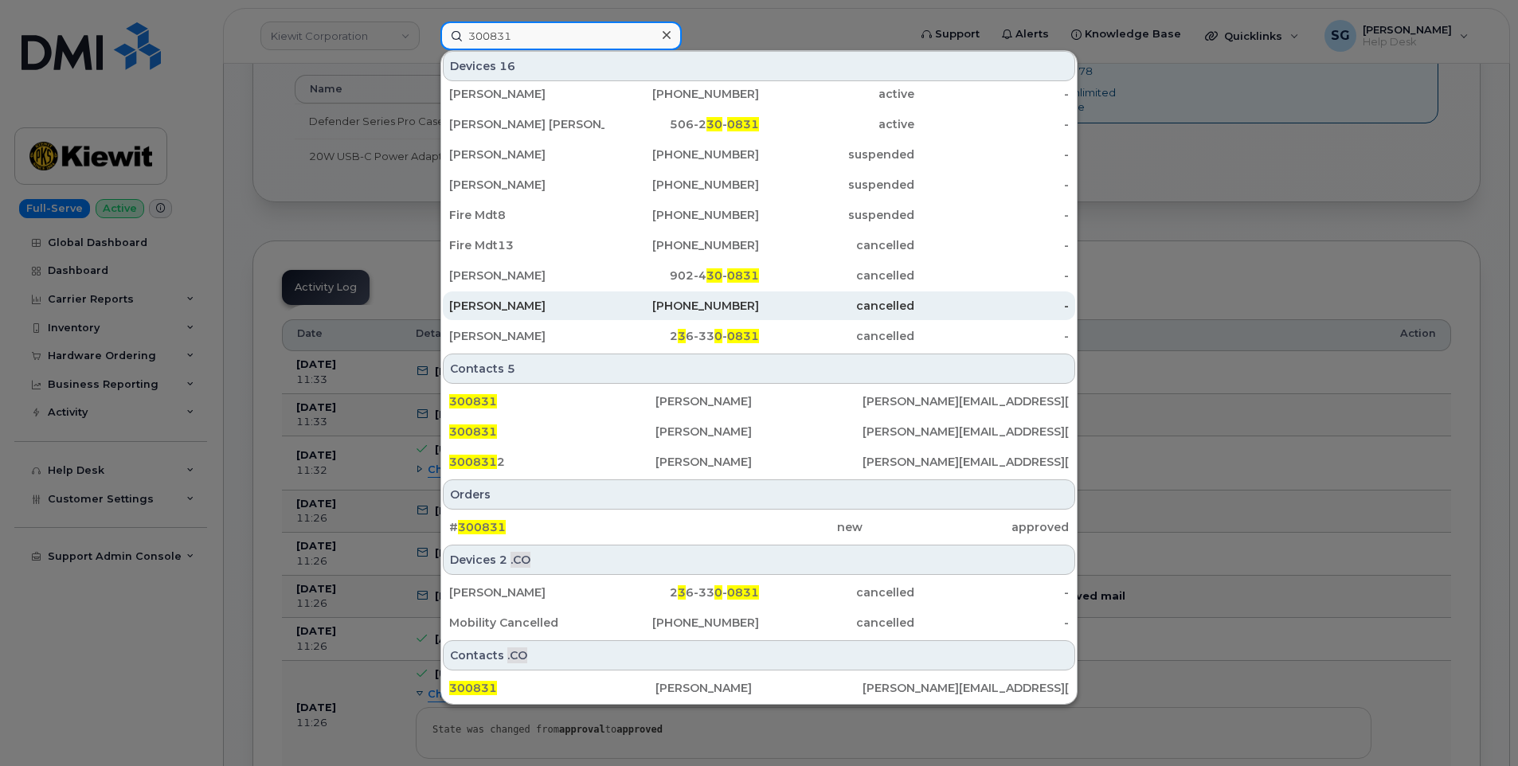
scroll to position [717, 0]
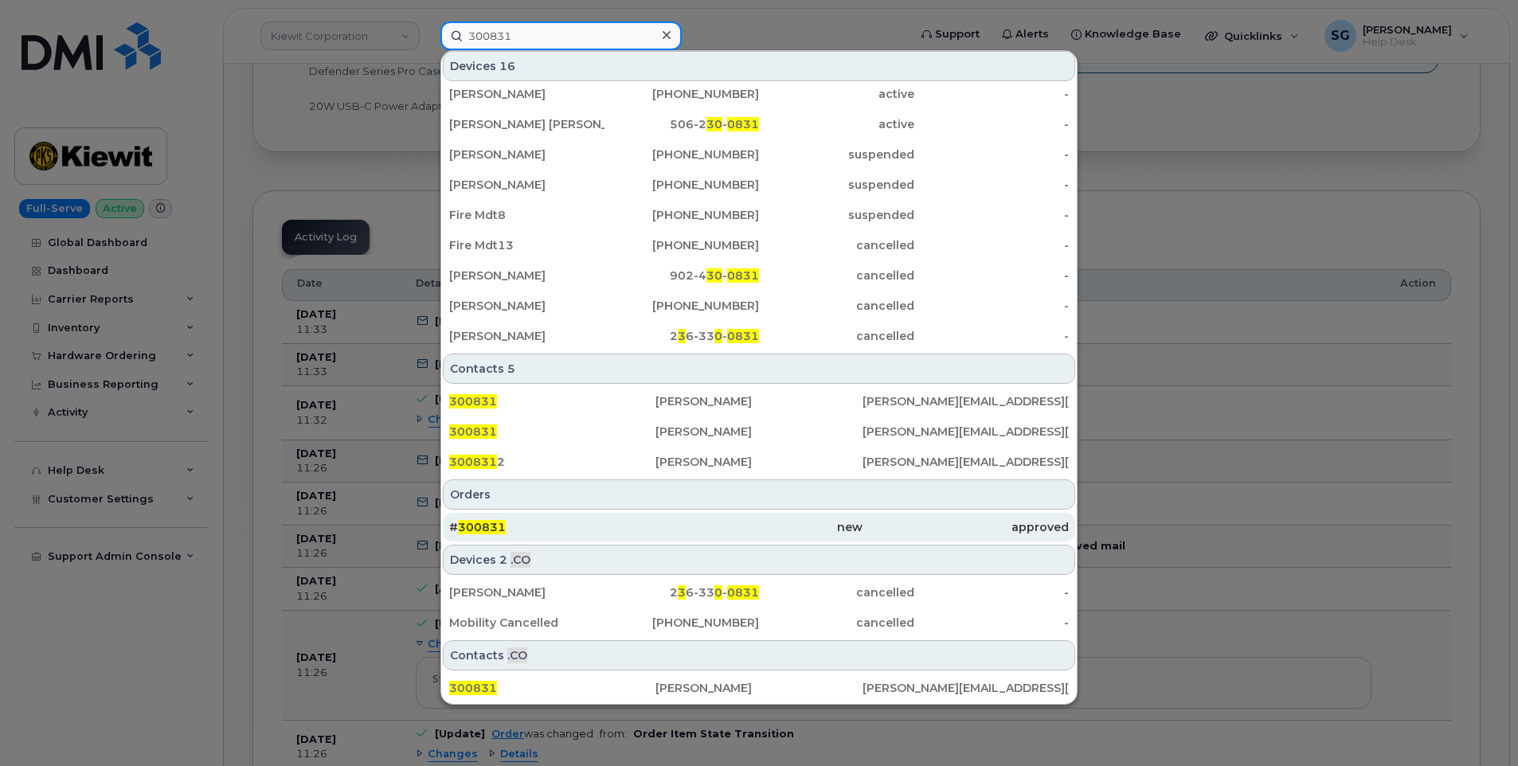
type input "300831"
click at [672, 518] on div "new" at bounding box center [758, 527] width 206 height 29
click at [737, 531] on div "new" at bounding box center [758, 527] width 206 height 16
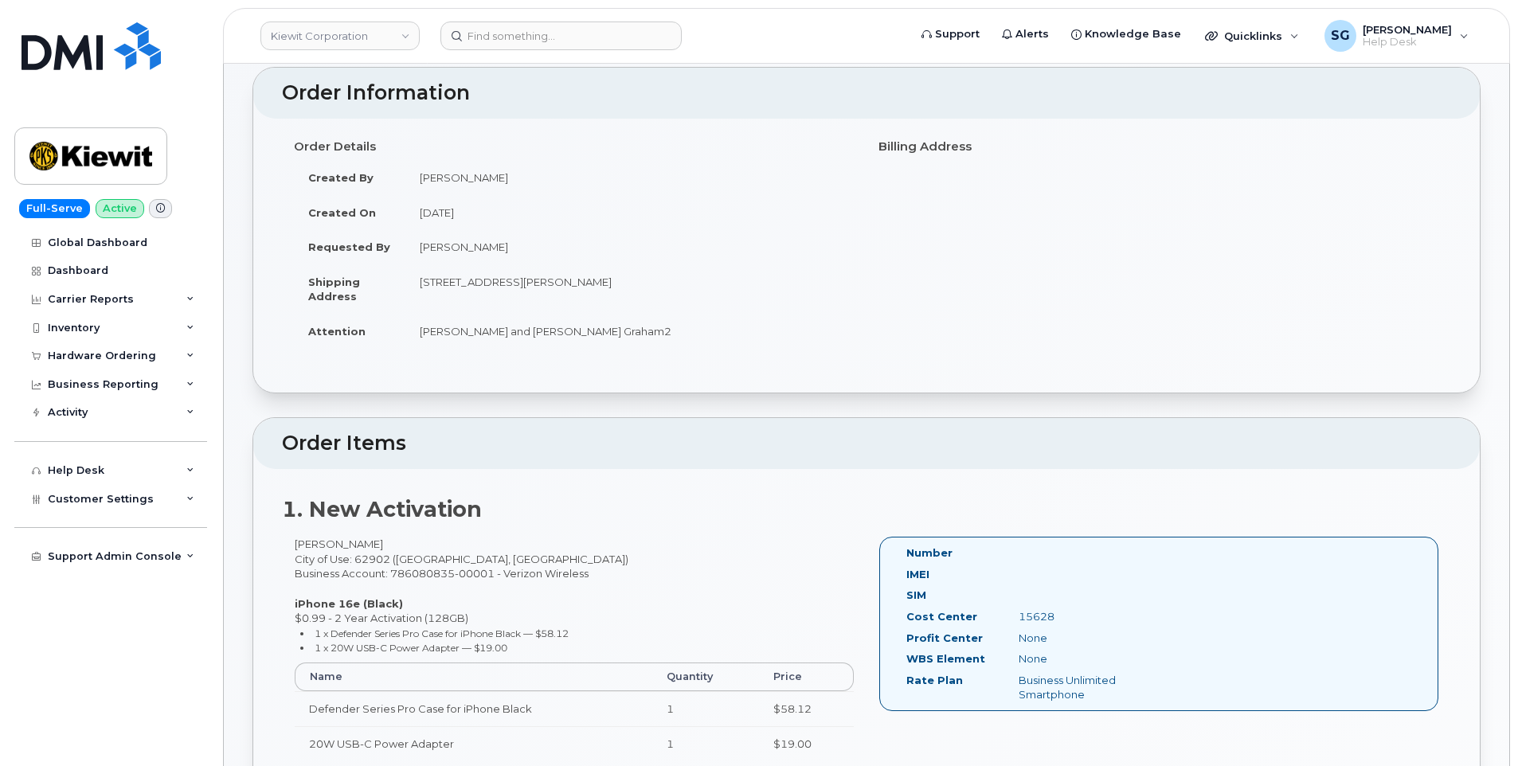
scroll to position [80, 0]
click at [639, 45] on input at bounding box center [560, 35] width 241 height 29
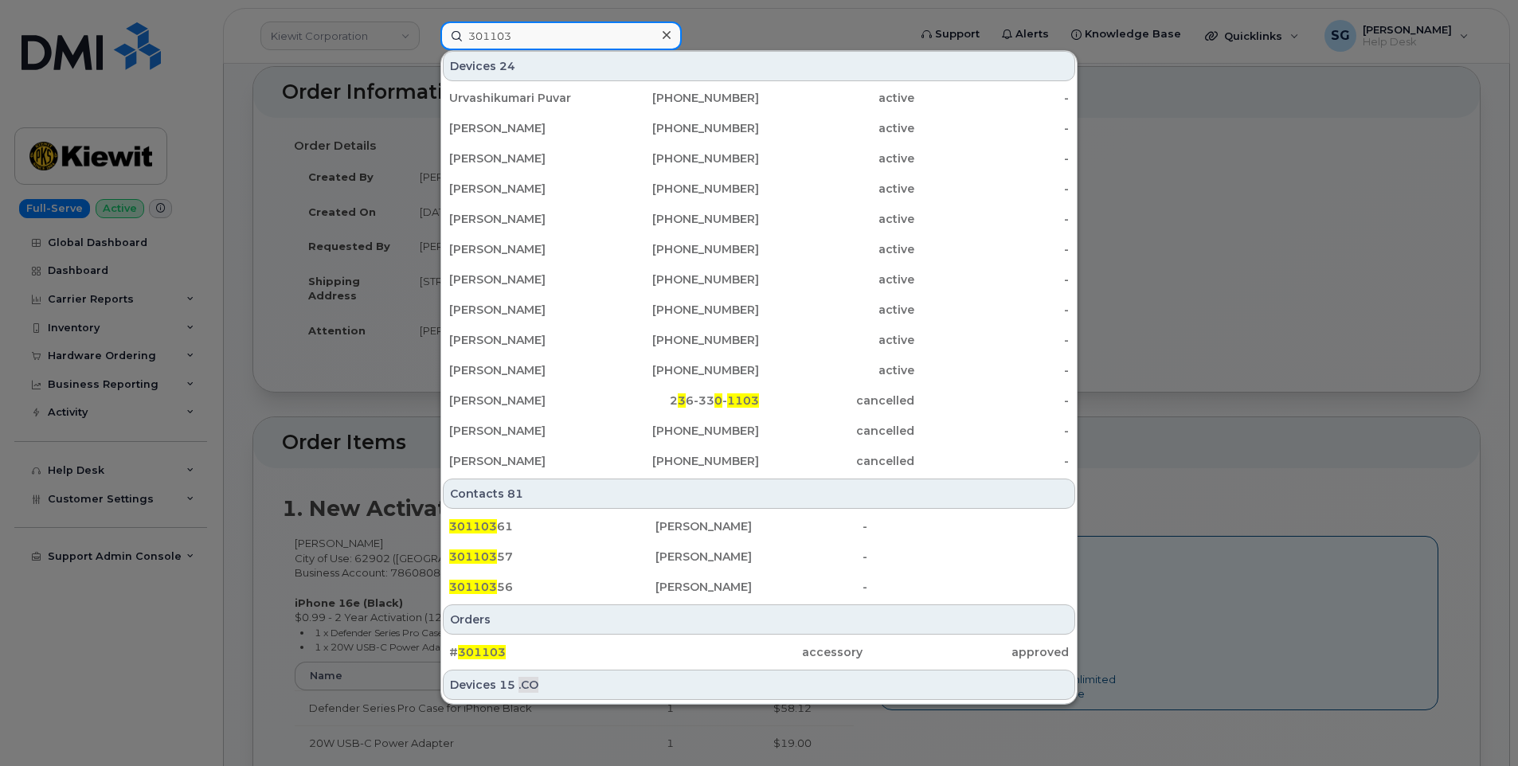
scroll to position [369, 0]
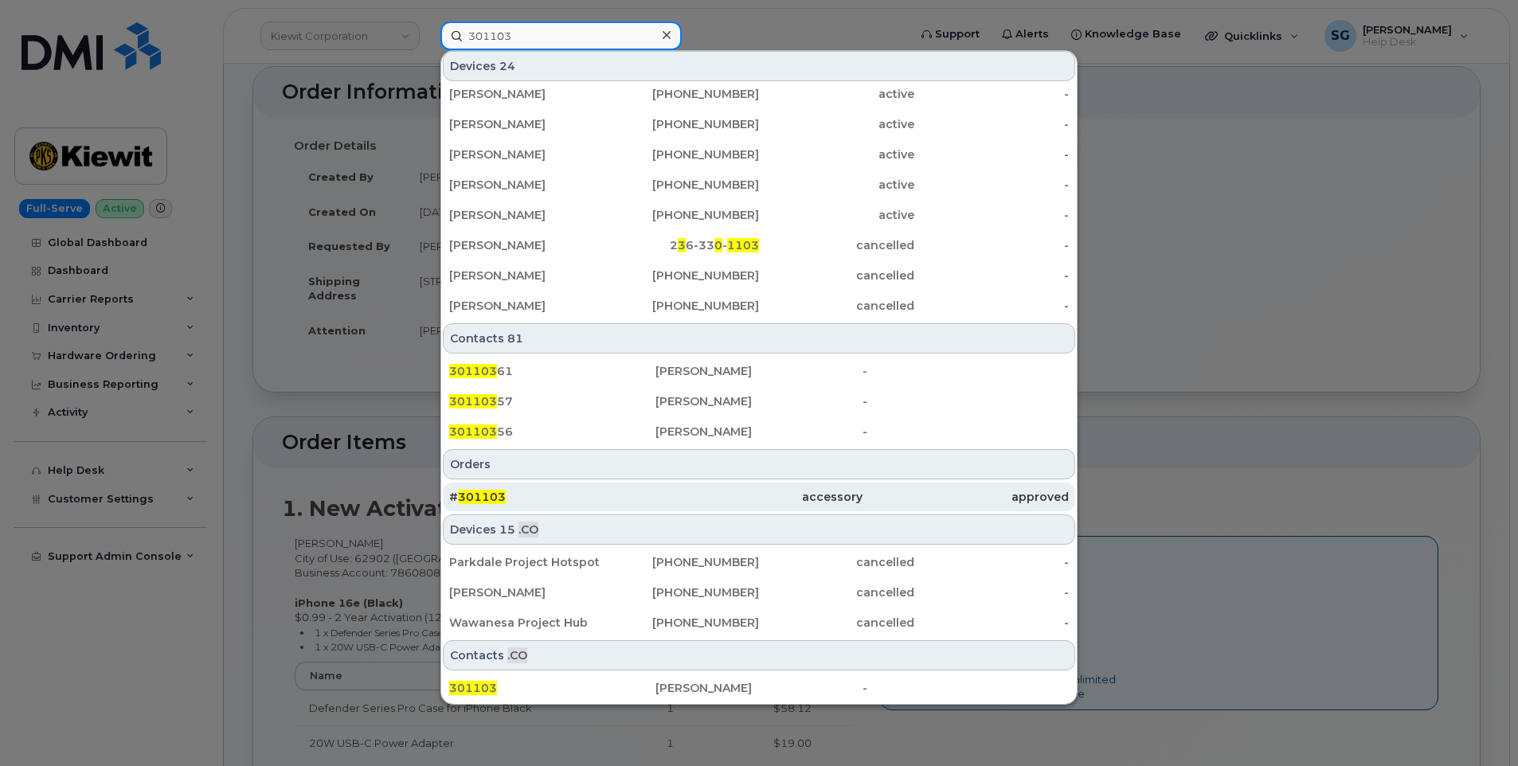
type input "301103"
drag, startPoint x: 568, startPoint y: 502, endPoint x: 573, endPoint y: 509, distance: 9.1
click at [568, 502] on div "# 301103" at bounding box center [552, 497] width 206 height 16
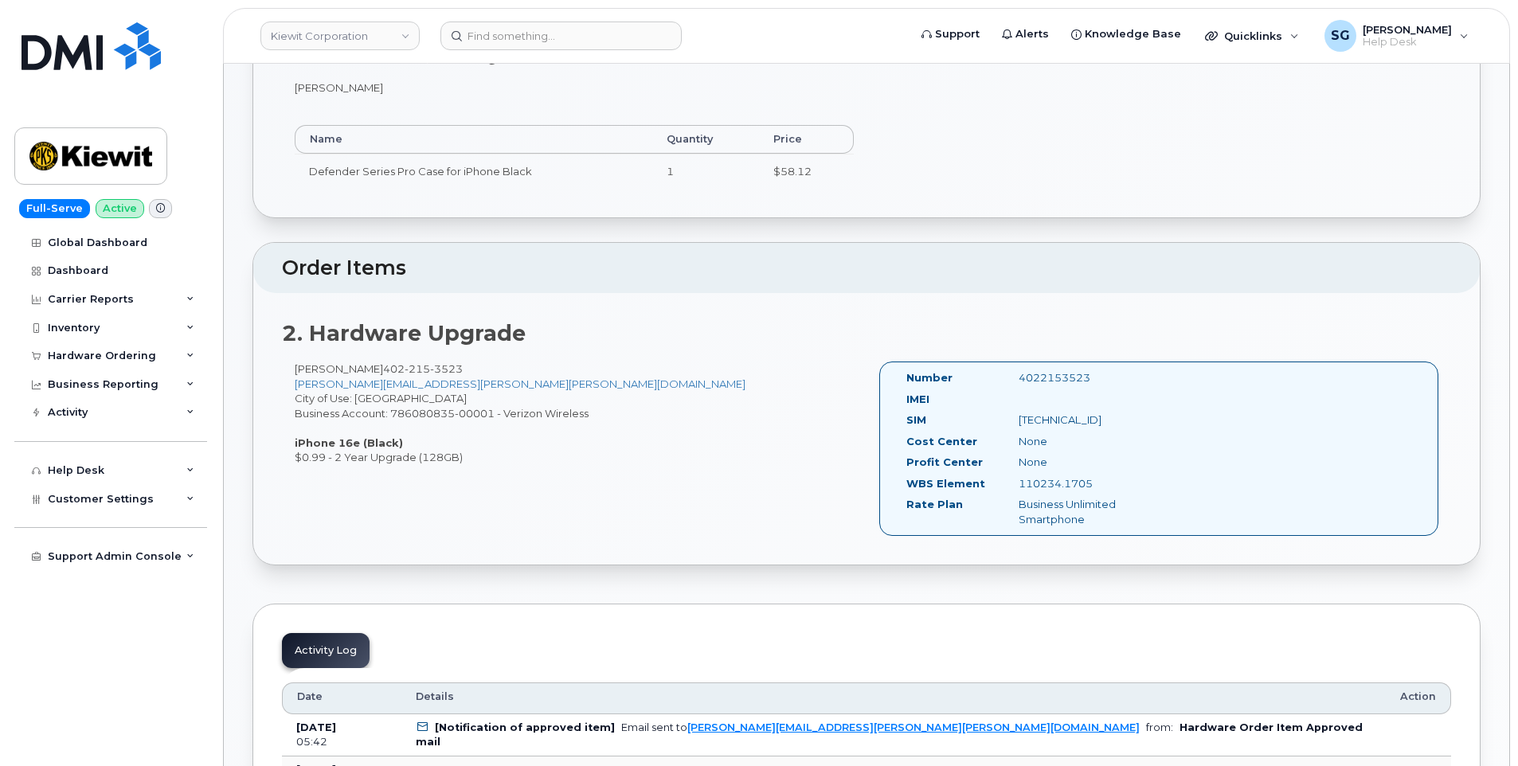
scroll to position [557, 0]
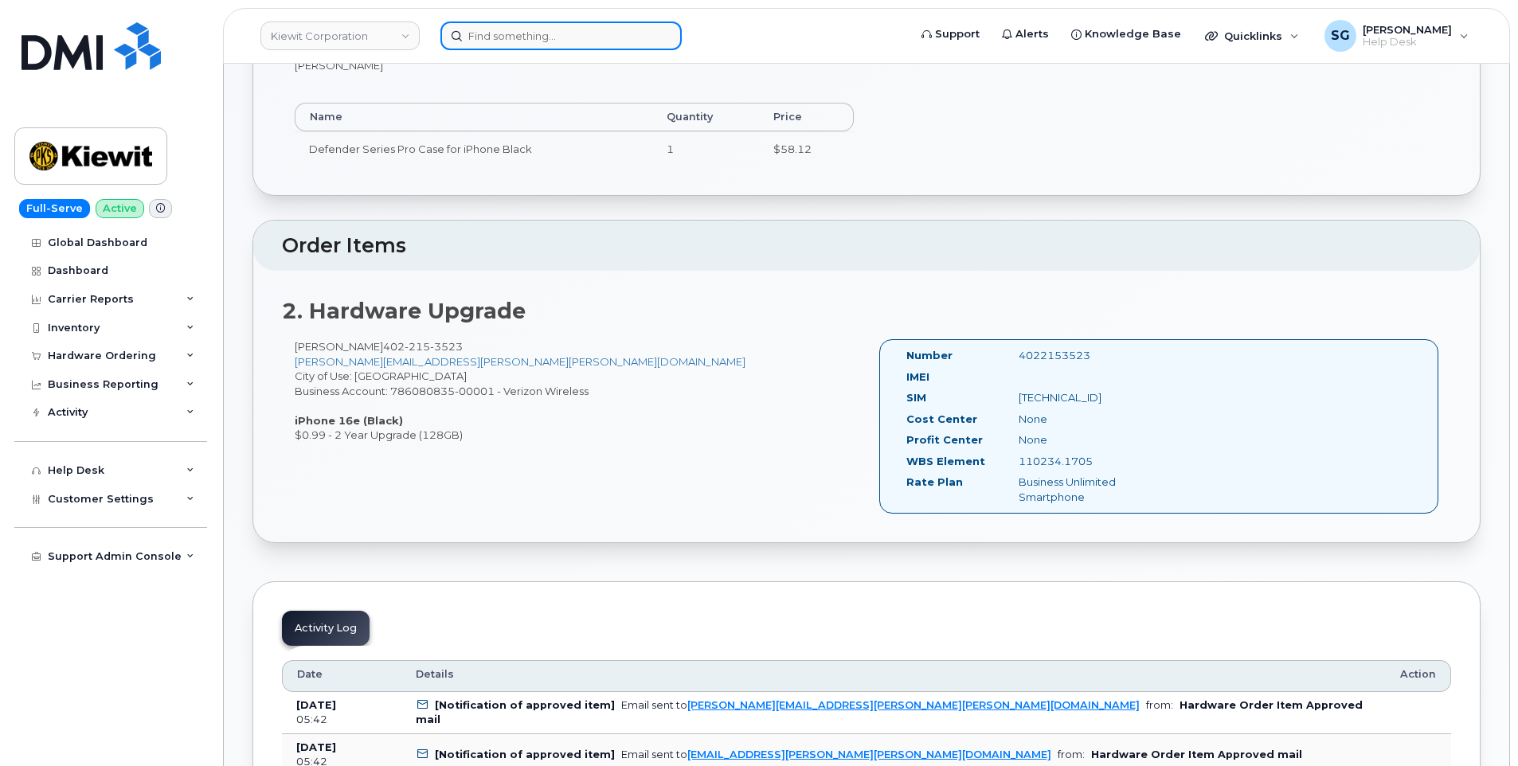
click at [617, 36] on input at bounding box center [560, 35] width 241 height 29
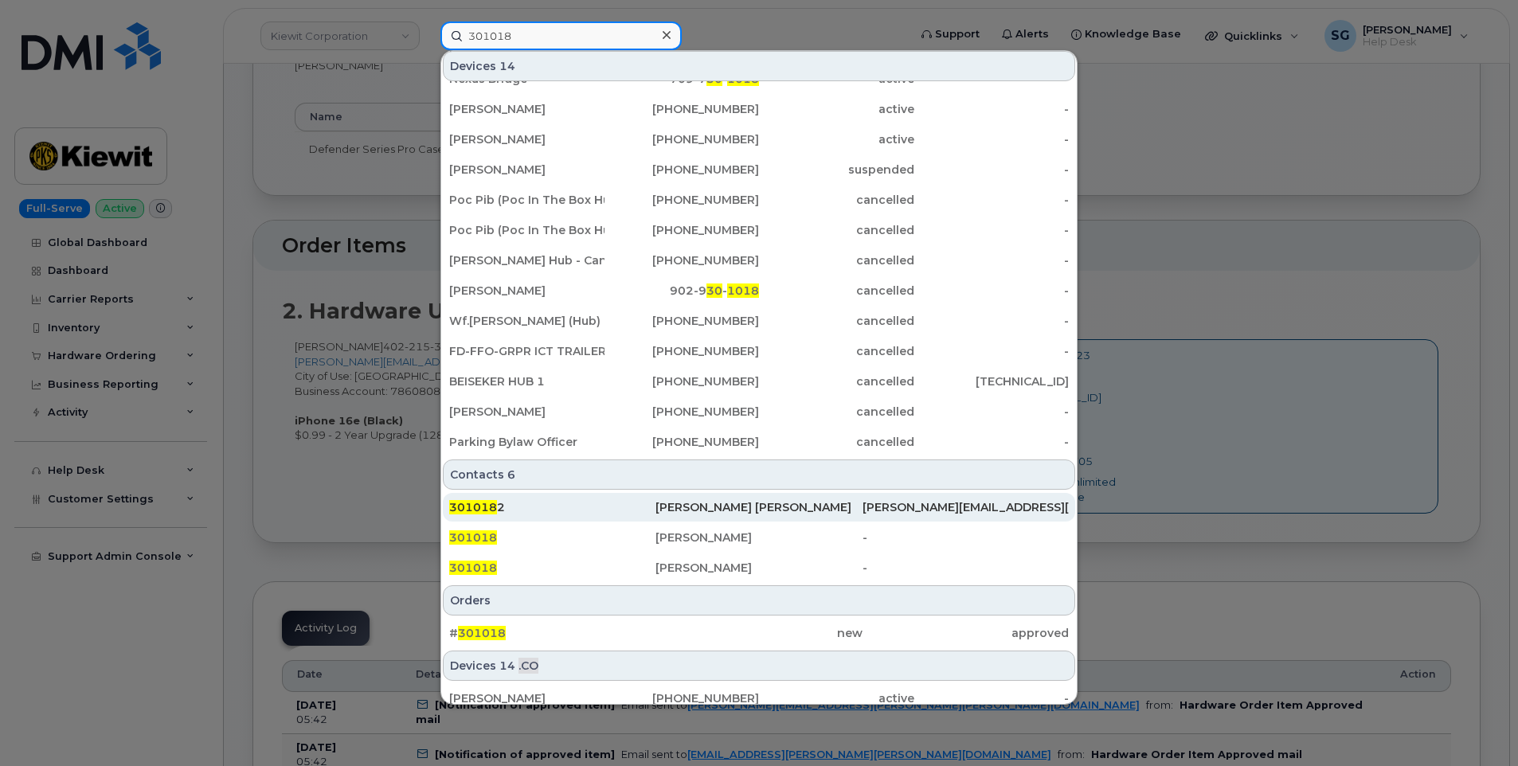
scroll to position [80, 0]
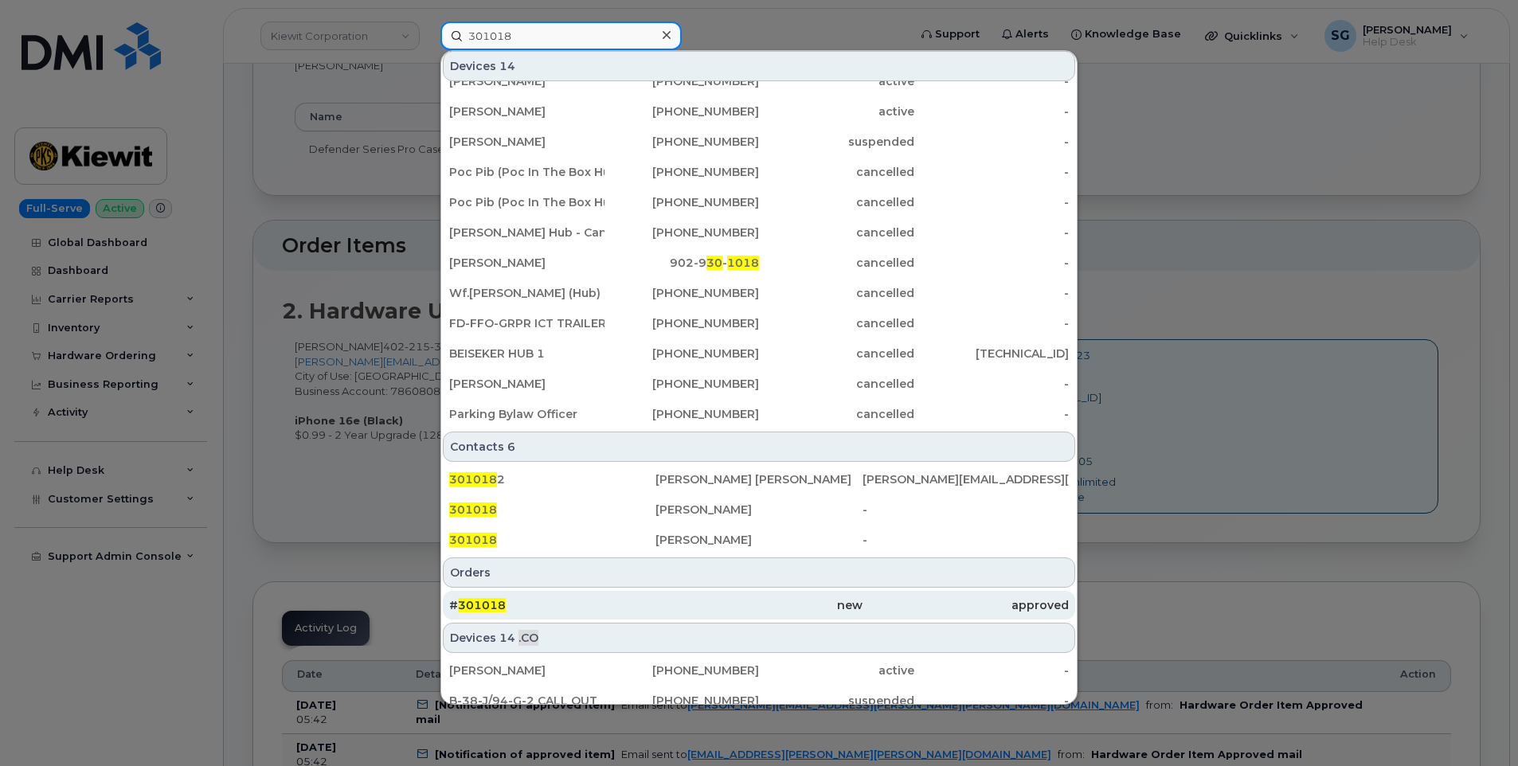
type input "301018"
click at [649, 600] on div "# 301018" at bounding box center [552, 605] width 206 height 16
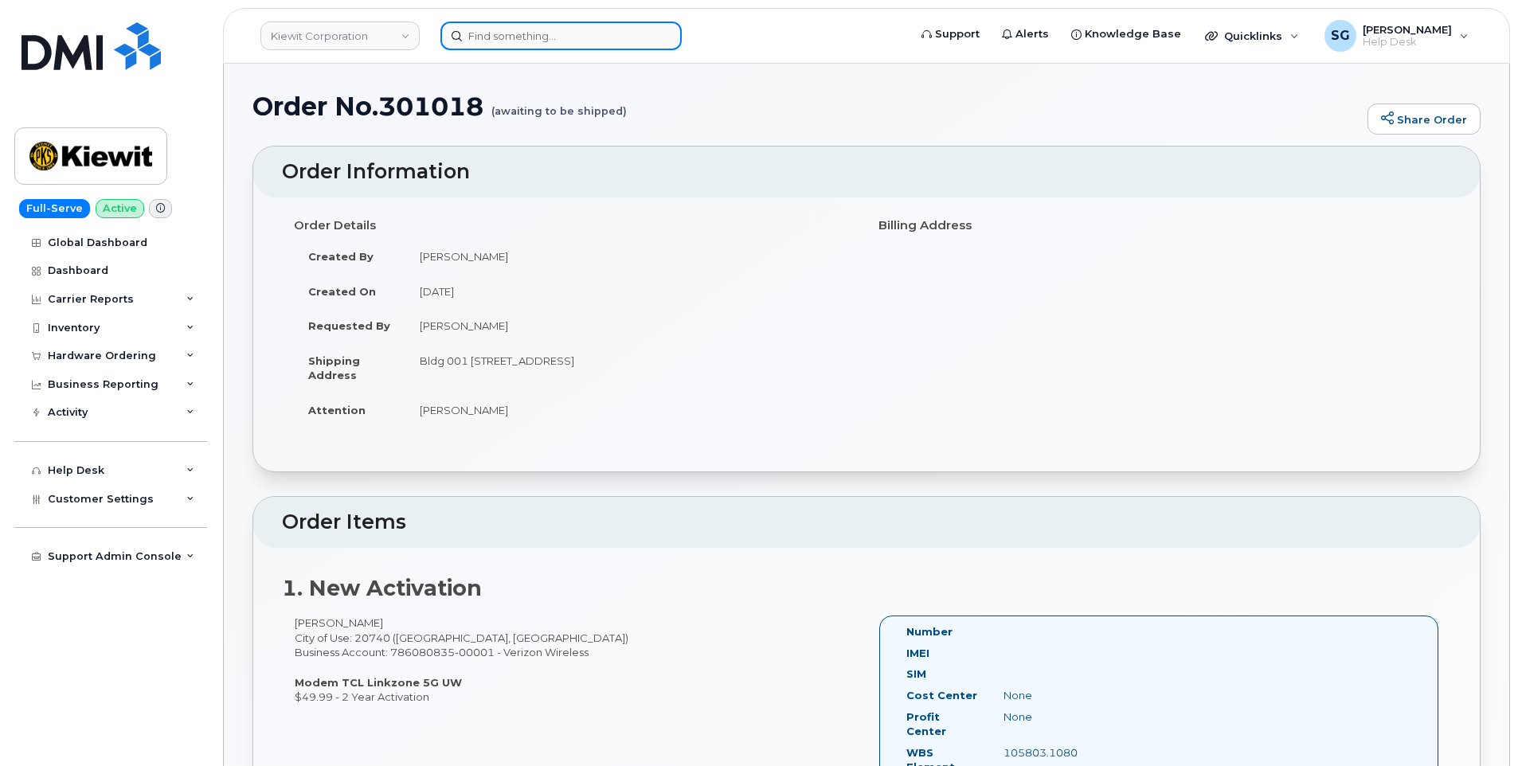
click at [538, 36] on input at bounding box center [560, 35] width 241 height 29
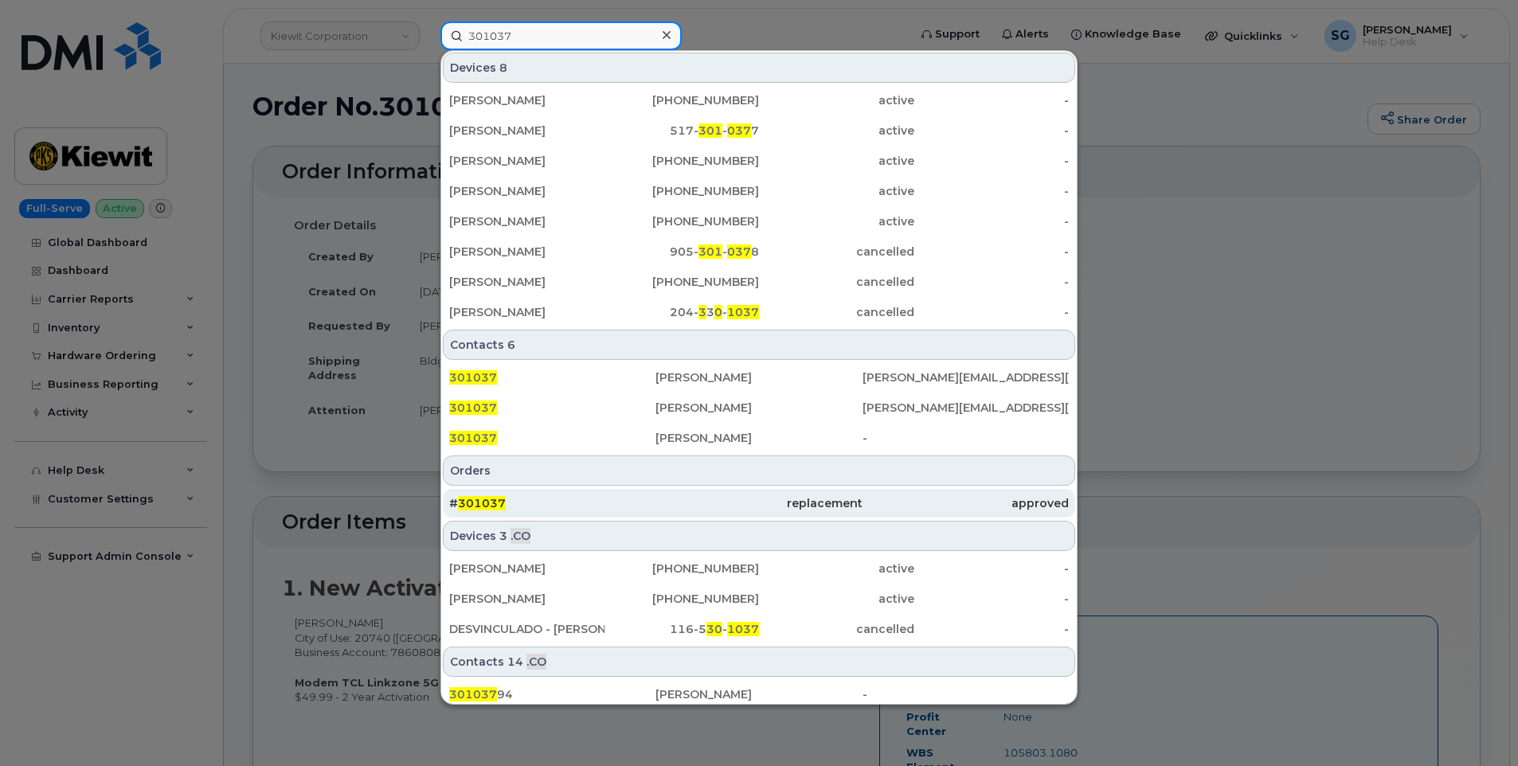
type input "301037"
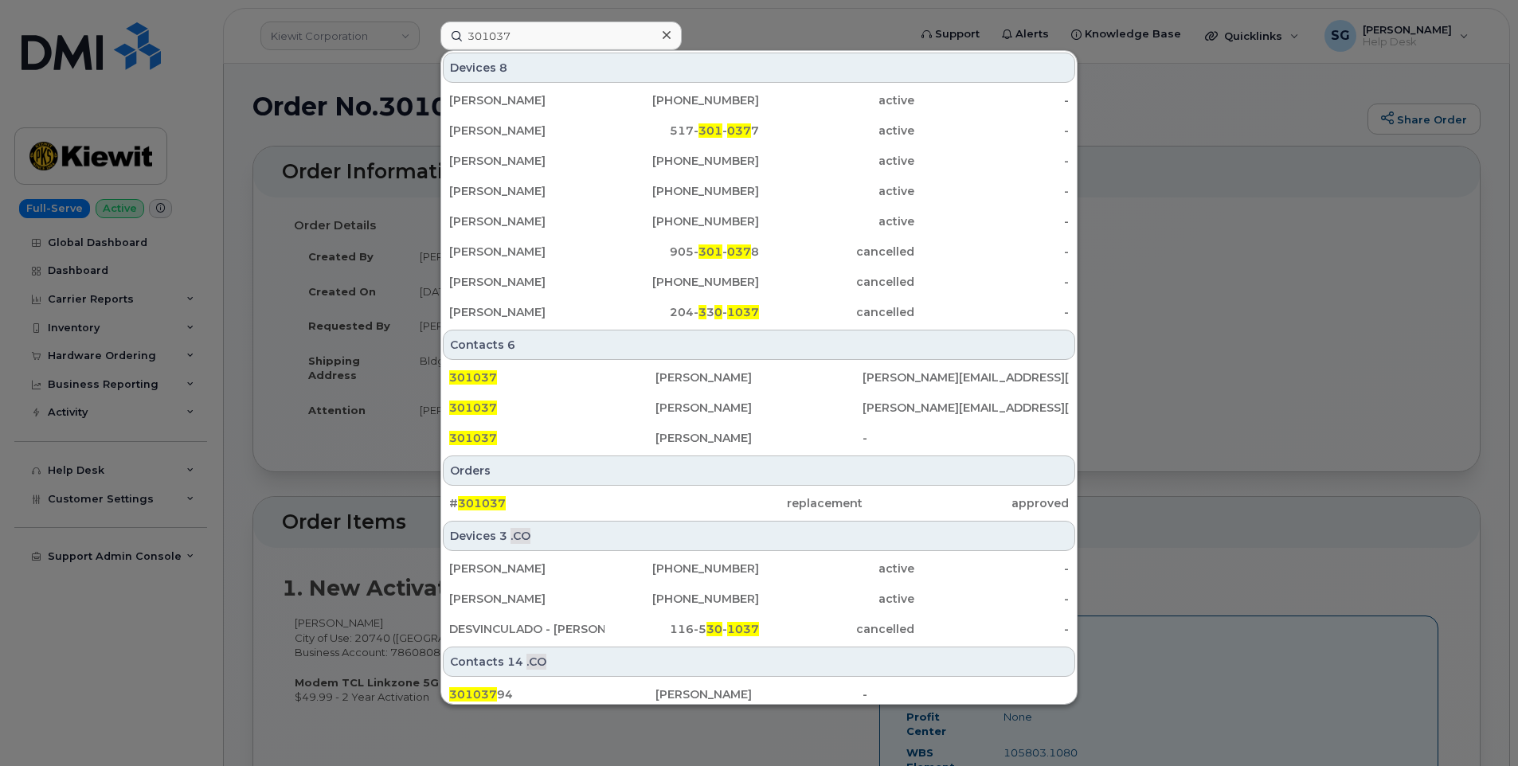
click at [639, 492] on div "# 301037" at bounding box center [552, 503] width 206 height 29
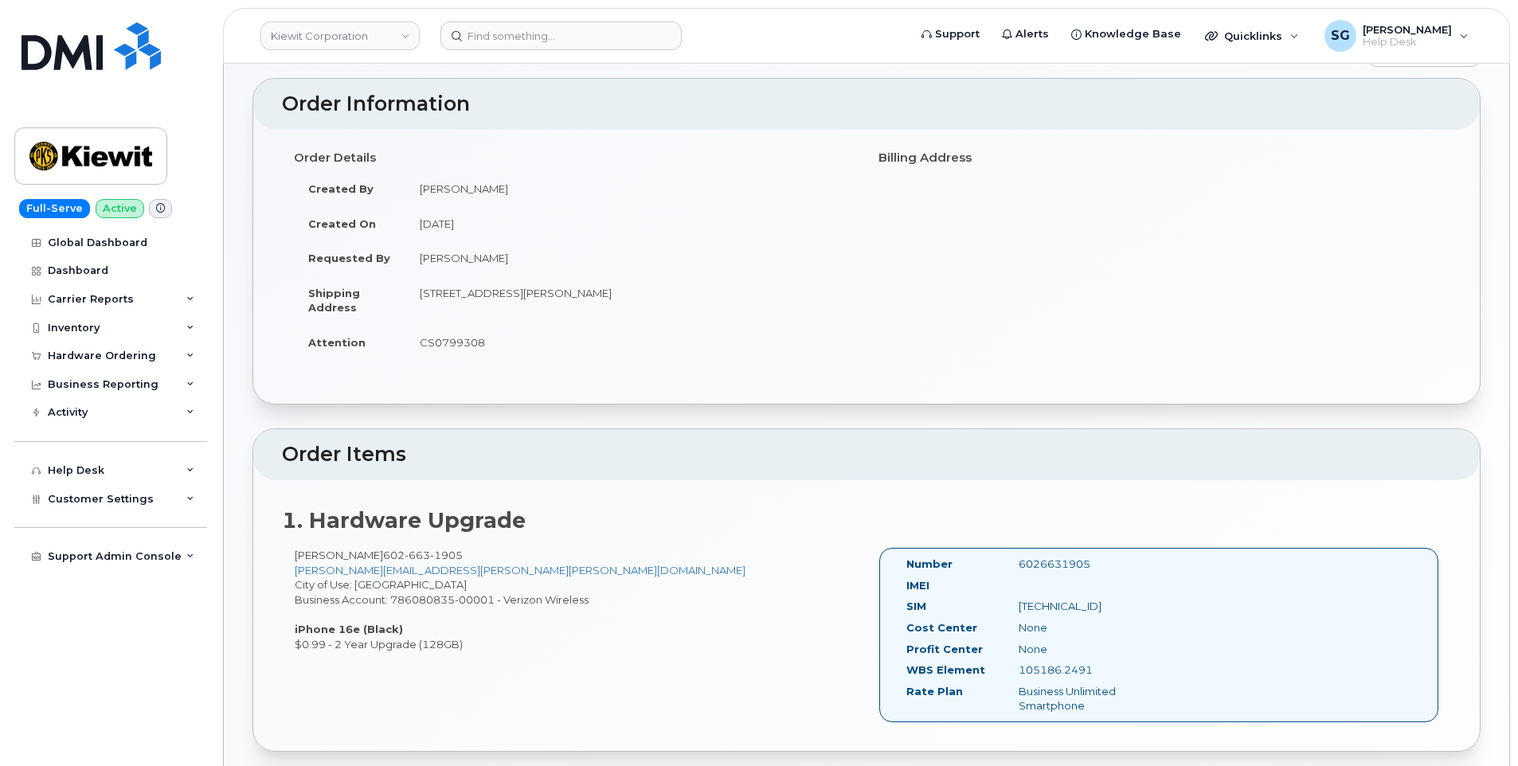
scroll to position [239, 0]
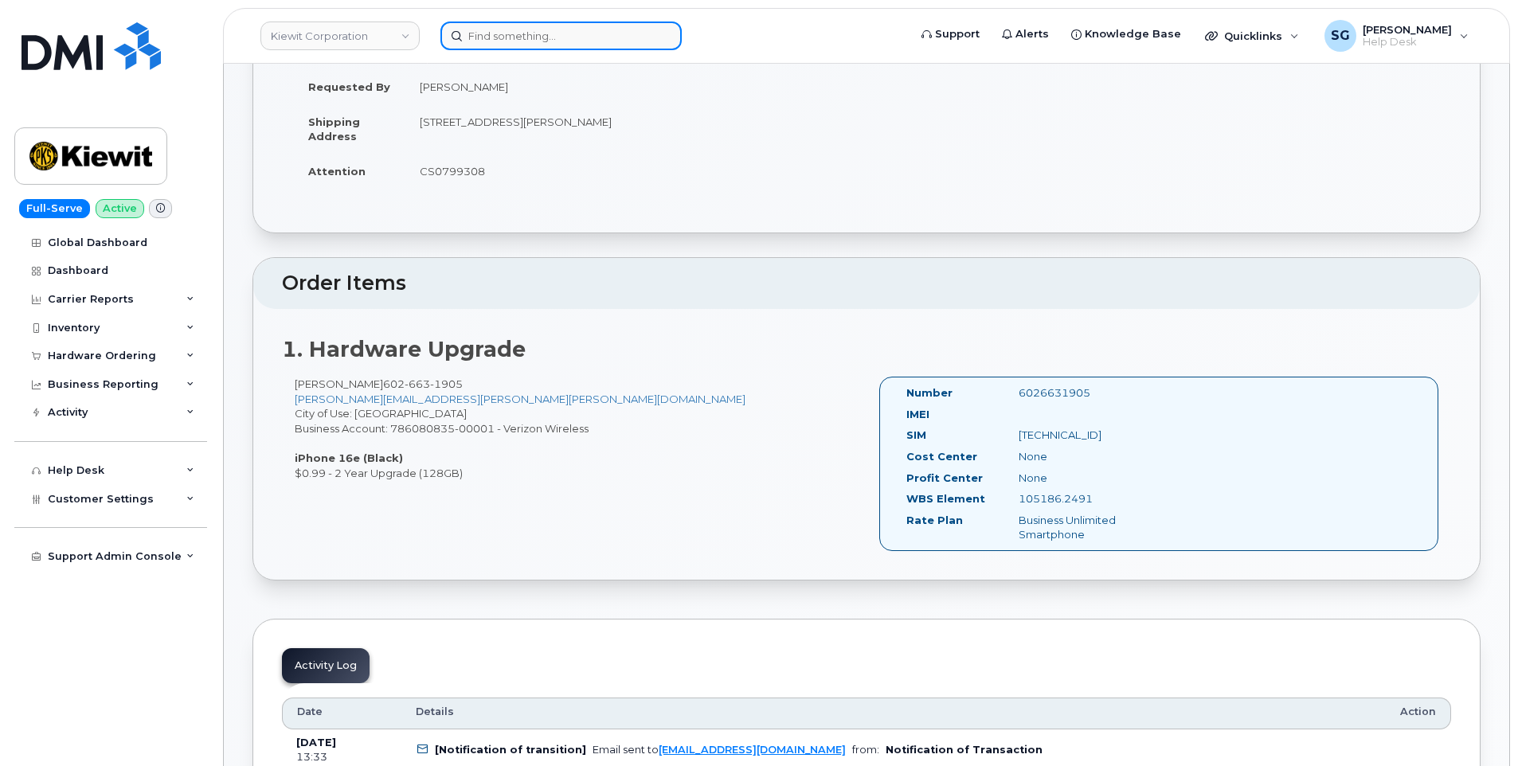
click at [639, 35] on input at bounding box center [560, 35] width 241 height 29
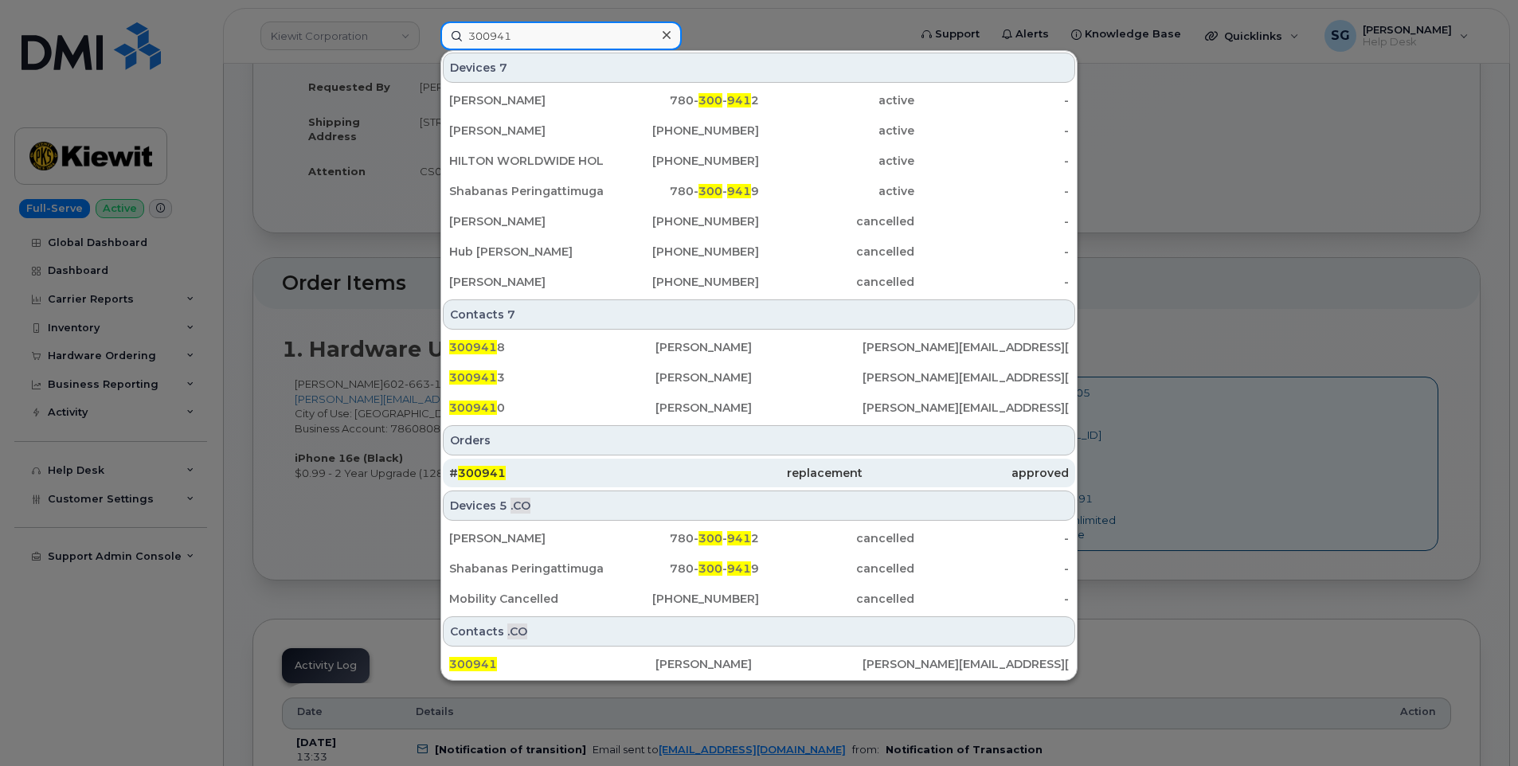
type input "300941"
click at [635, 473] on div "# 300941" at bounding box center [552, 473] width 206 height 16
